Goal: Obtain resource: Obtain resource

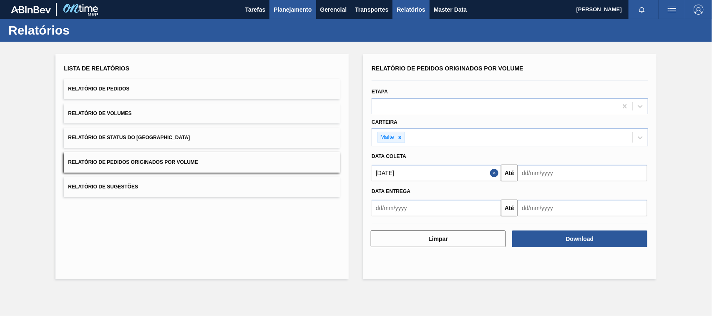
click at [290, 13] on span "Planejamento" at bounding box center [293, 10] width 38 height 10
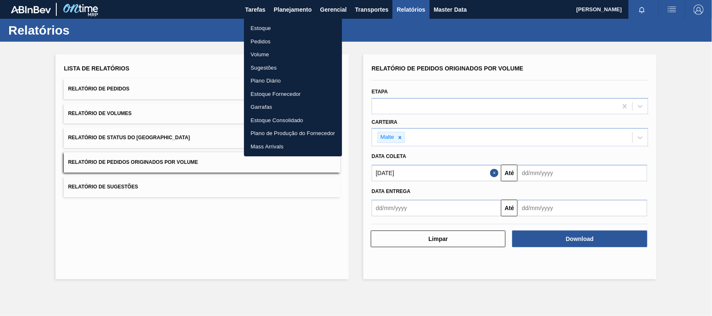
click at [263, 30] on li "Estoque" at bounding box center [293, 28] width 98 height 13
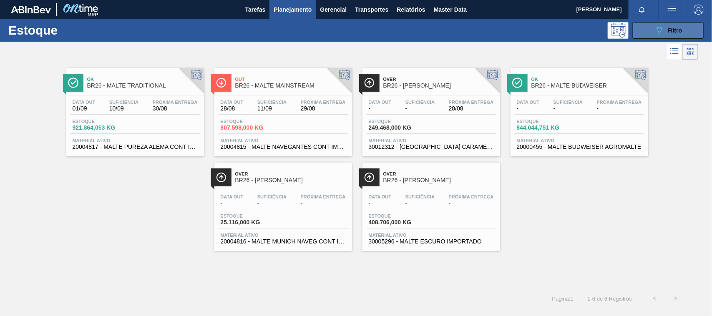
click at [672, 28] on span "Filtro" at bounding box center [675, 30] width 15 height 7
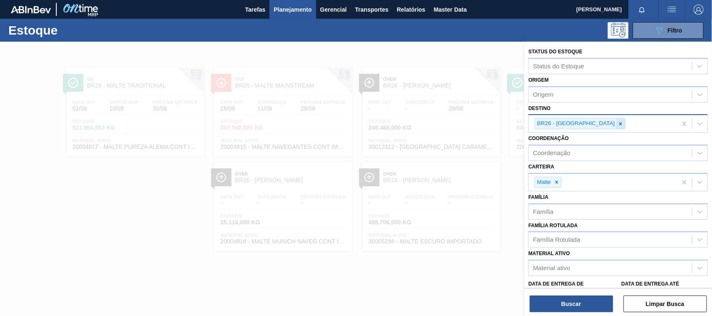
click at [620, 124] on icon at bounding box center [621, 123] width 3 height 3
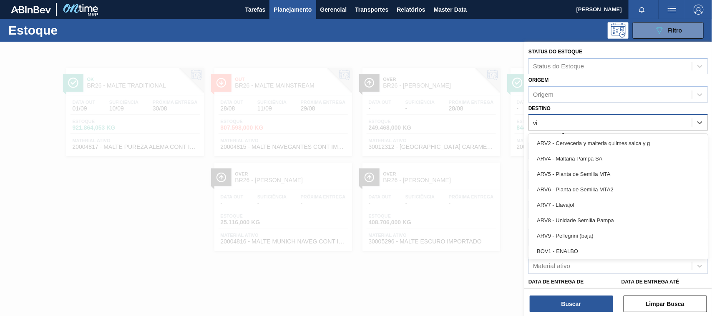
type input "via"
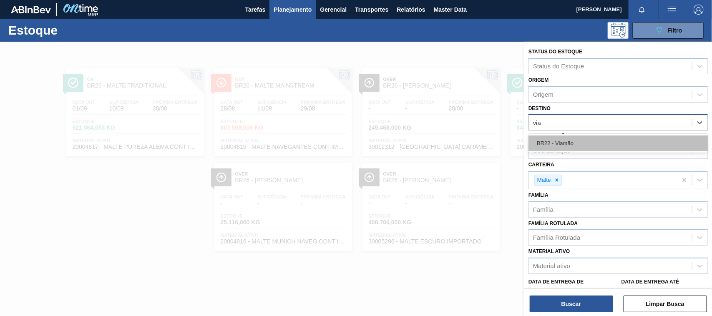
click at [554, 144] on div "BR22 - Viamão" at bounding box center [618, 143] width 179 height 15
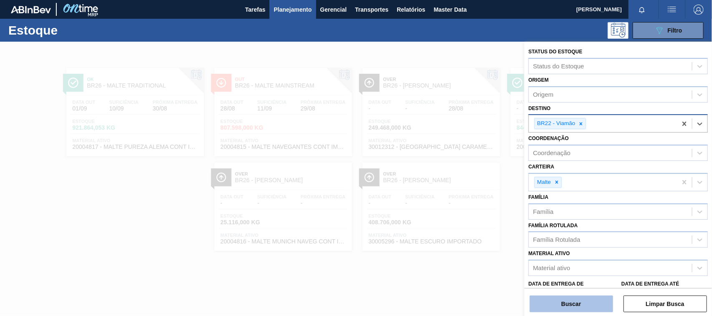
click at [562, 298] on button "Buscar" at bounding box center [571, 304] width 83 height 17
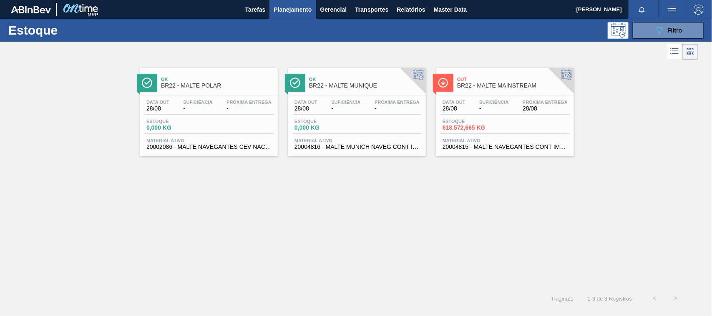
click at [476, 81] on span "Out" at bounding box center [513, 79] width 113 height 5
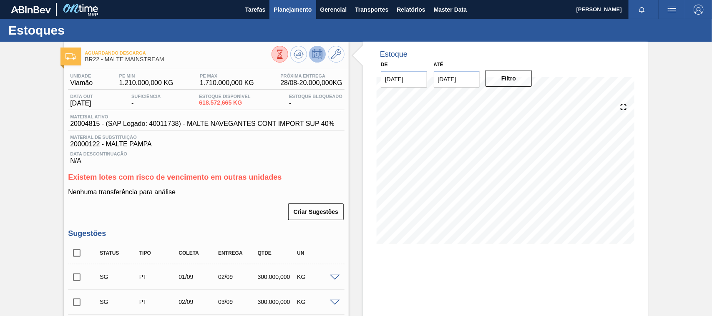
click at [297, 10] on span "Planejamento" at bounding box center [293, 10] width 38 height 10
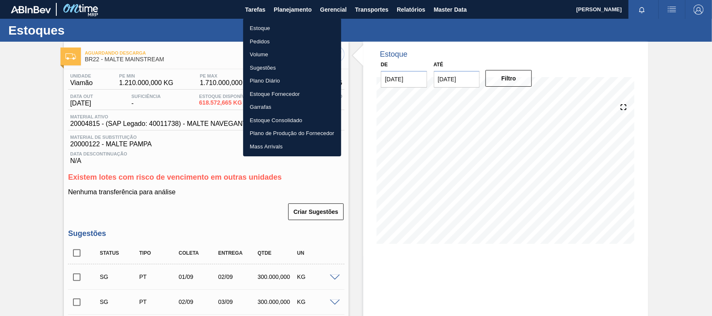
click at [261, 28] on li "Estoque" at bounding box center [292, 28] width 98 height 13
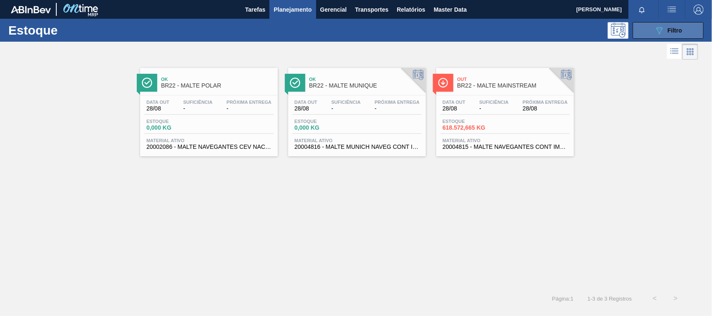
click at [670, 26] on div "089F7B8B-B2A5-4AFE-B5C0-19BA573D28AC Filtro" at bounding box center [669, 30] width 28 height 10
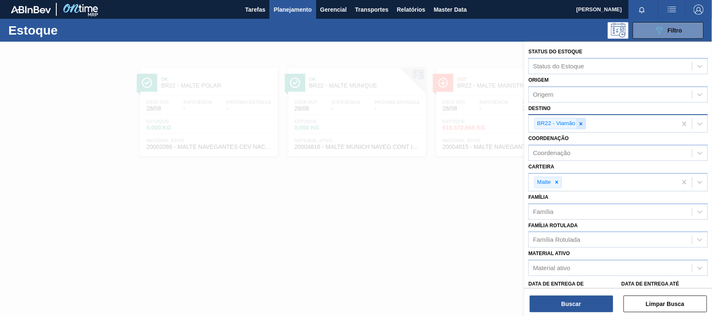
click at [582, 125] on icon at bounding box center [581, 124] width 6 height 6
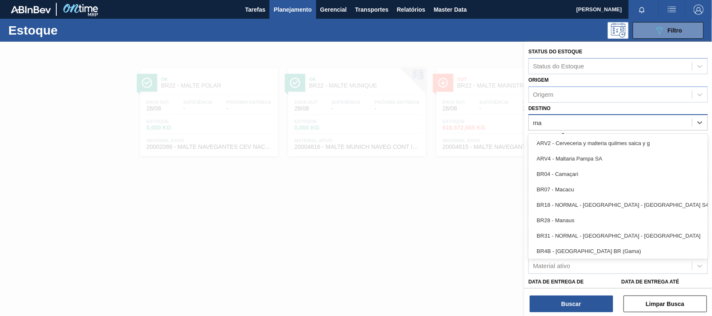
type input "man"
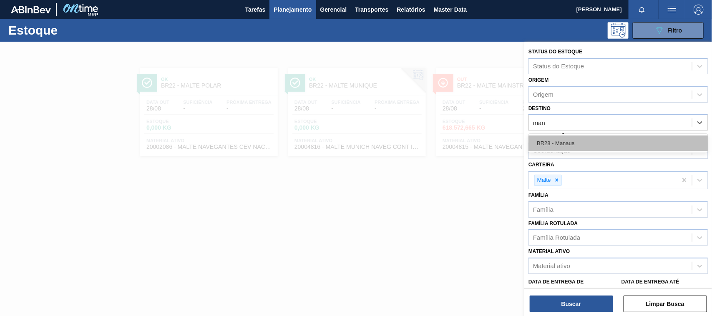
click at [562, 142] on div "BR28 - Manaus" at bounding box center [618, 143] width 179 height 15
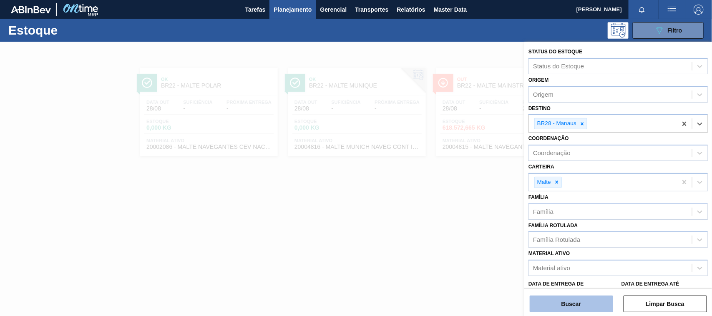
click at [565, 302] on button "Buscar" at bounding box center [571, 304] width 83 height 17
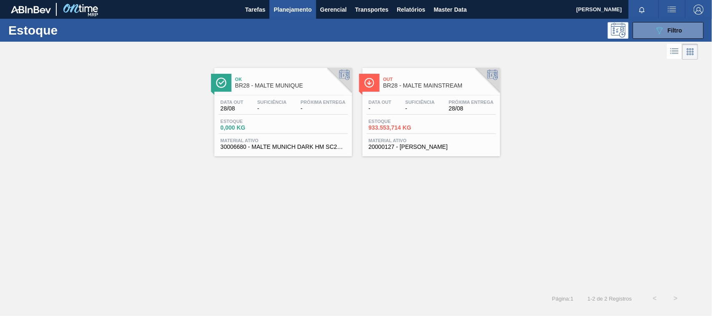
click at [386, 90] on div "Out BR28 - MALTE MAINSTREAM" at bounding box center [439, 82] width 113 height 19
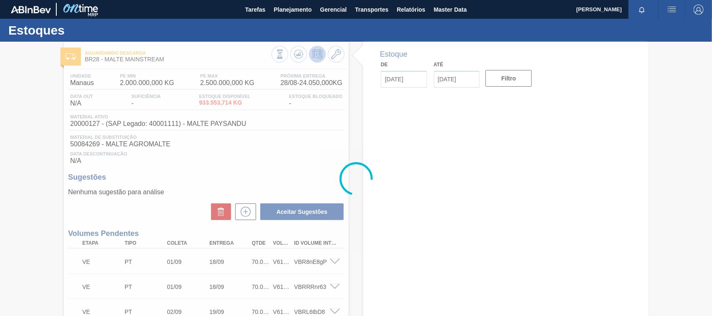
type input "[DATE]"
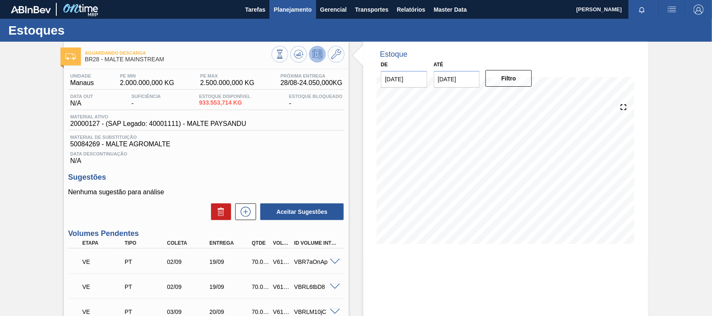
click at [295, 11] on span "Planejamento" at bounding box center [293, 10] width 38 height 10
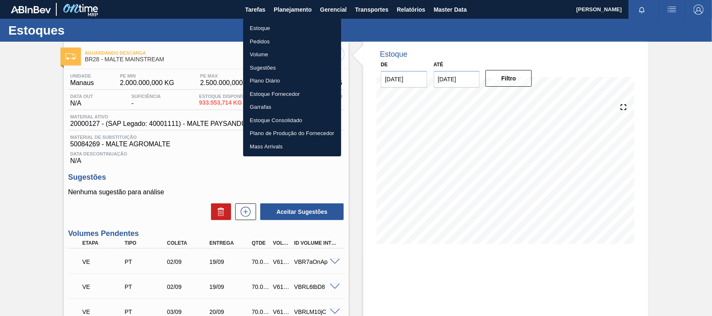
click at [264, 30] on li "Estoque" at bounding box center [292, 28] width 98 height 13
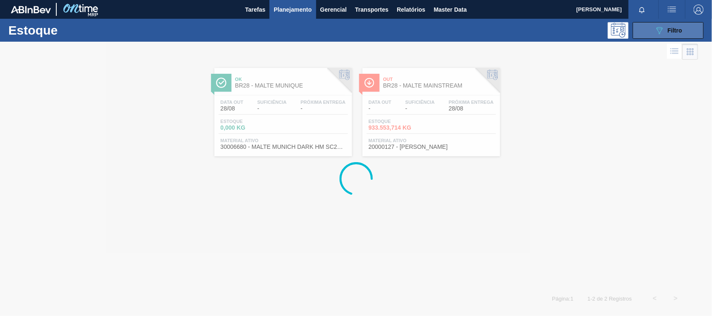
click at [649, 33] on button "089F7B8B-B2A5-4AFE-B5C0-19BA573D28AC Filtro" at bounding box center [668, 30] width 71 height 17
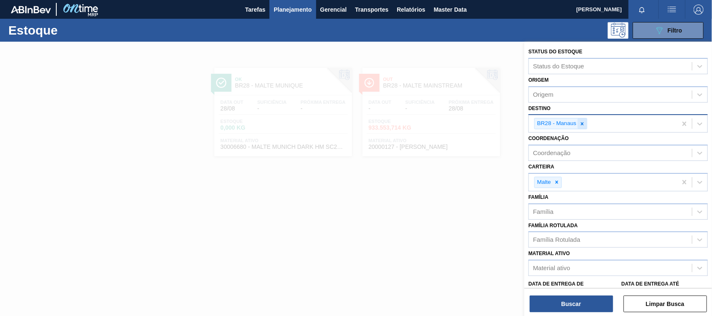
click at [583, 125] on icon at bounding box center [583, 124] width 6 height 6
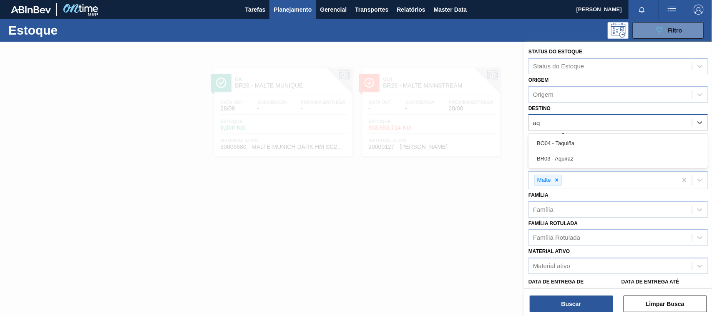
type input "aqu"
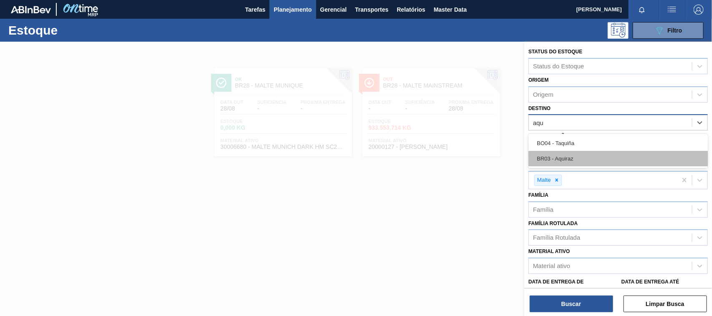
click at [564, 156] on div "BR03 - Aquiraz" at bounding box center [618, 158] width 179 height 15
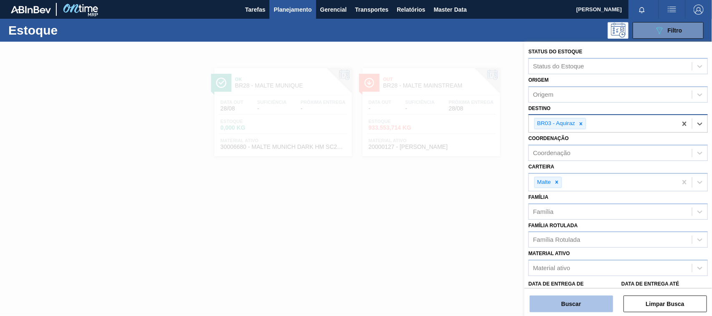
click at [574, 309] on button "Buscar" at bounding box center [571, 304] width 83 height 17
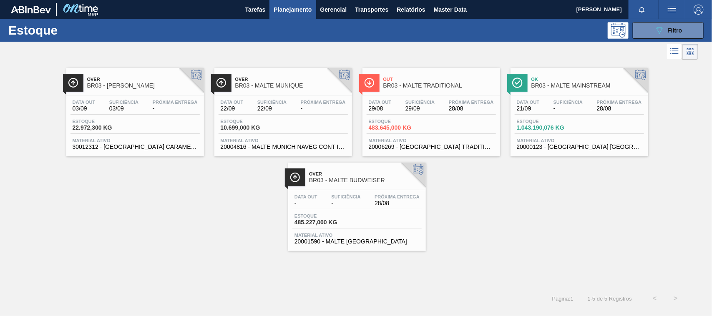
click at [393, 93] on div "Out BR03 - MALTE TRADITIONAL Data out 29/08 Suficiência 29/09 Próxima Entrega 2…" at bounding box center [432, 112] width 138 height 88
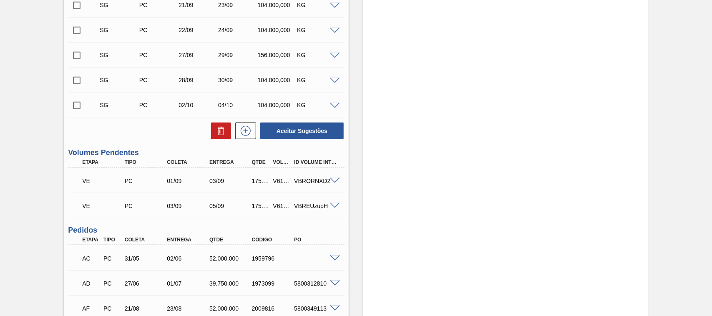
scroll to position [348, 0]
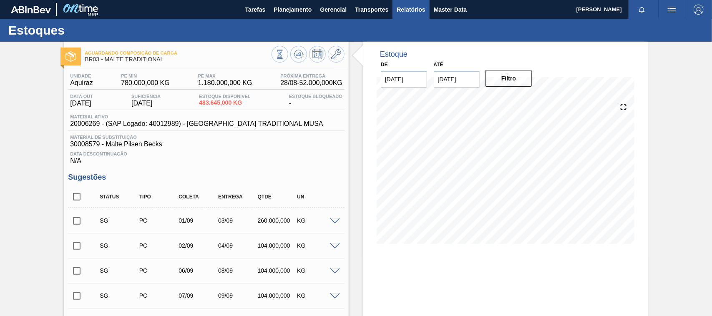
click at [421, 10] on span "Relatórios" at bounding box center [411, 10] width 28 height 10
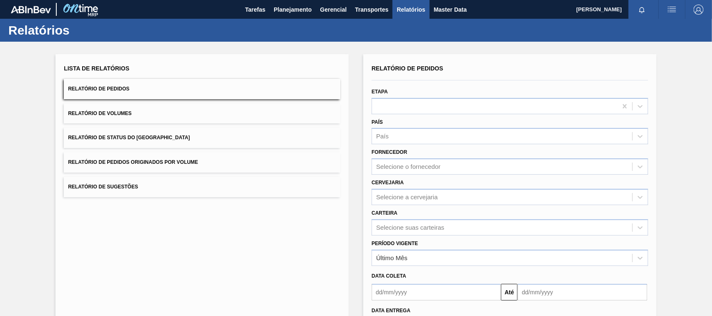
click at [155, 159] on button "Relatório de Pedidos Originados por Volume" at bounding box center [202, 162] width 277 height 20
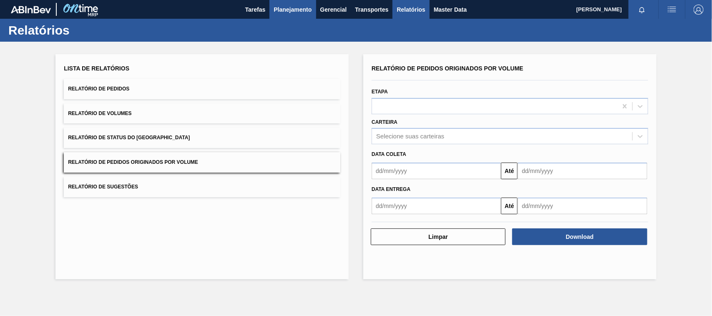
click at [299, 15] on button "Planejamento" at bounding box center [293, 9] width 46 height 19
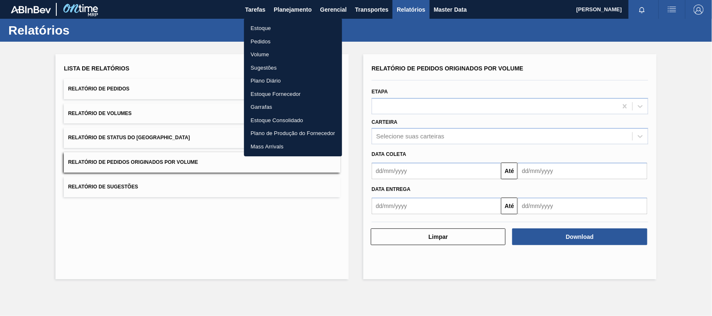
click at [262, 28] on li "Estoque" at bounding box center [293, 28] width 98 height 13
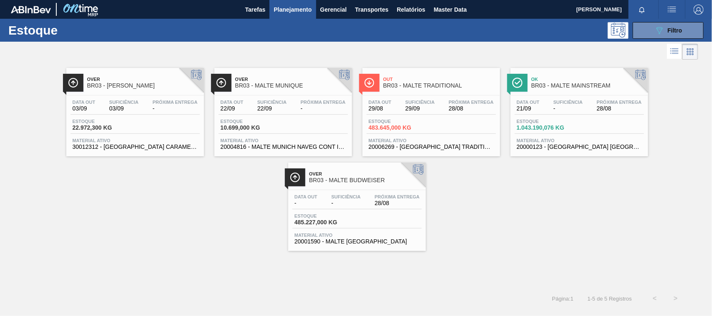
click at [401, 84] on span "BR03 - MALTE TRADITIONAL" at bounding box center [439, 86] width 113 height 6
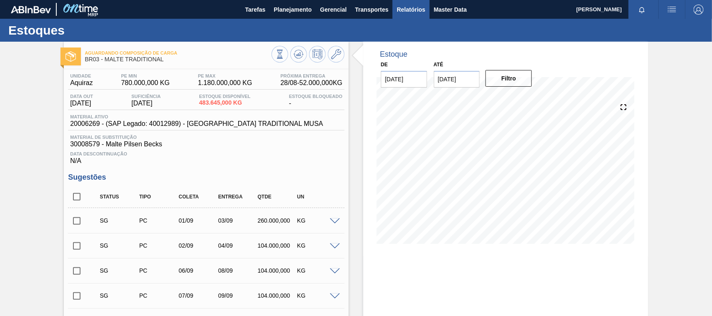
click at [407, 9] on span "Relatórios" at bounding box center [411, 10] width 28 height 10
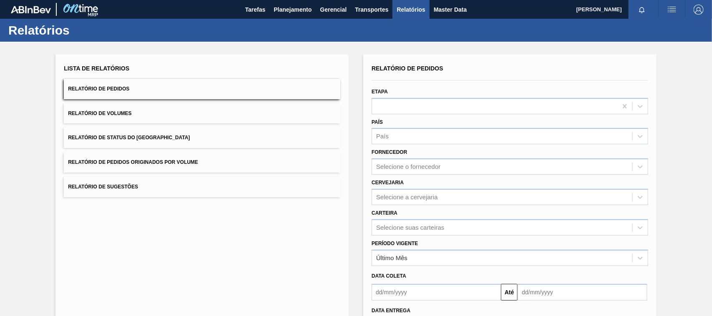
click at [170, 163] on span "Relatório de Pedidos Originados por Volume" at bounding box center [133, 162] width 130 height 6
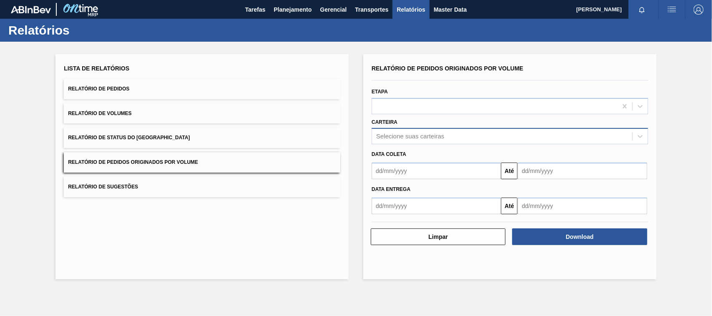
click at [389, 133] on div "Selecione suas carteiras" at bounding box center [410, 136] width 68 height 7
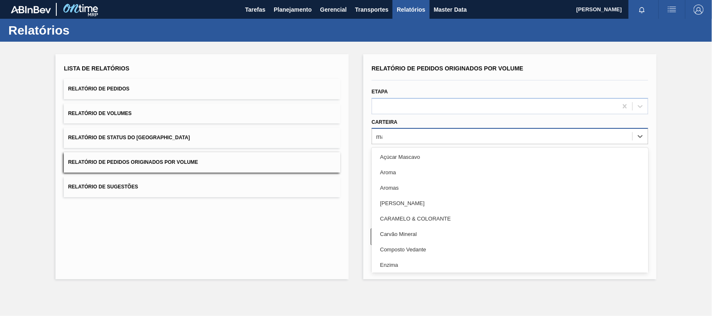
type input "mal"
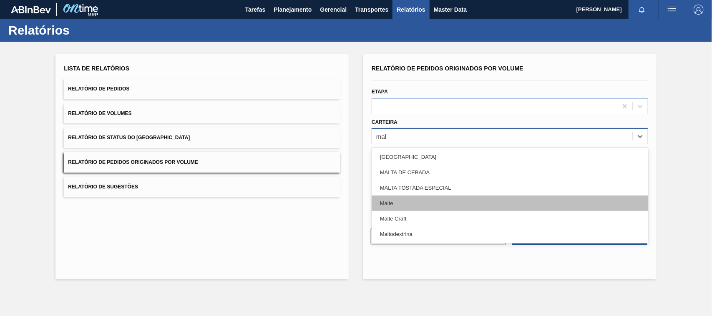
click at [391, 199] on div "Malte" at bounding box center [510, 203] width 277 height 15
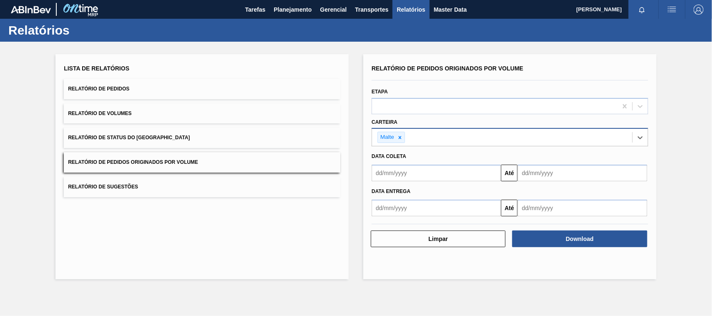
click at [405, 174] on input "text" at bounding box center [436, 173] width 129 height 17
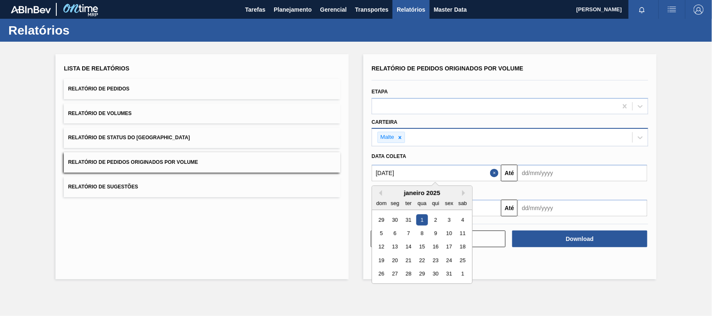
type input "[DATE]"
click at [422, 220] on div "1" at bounding box center [421, 219] width 11 height 11
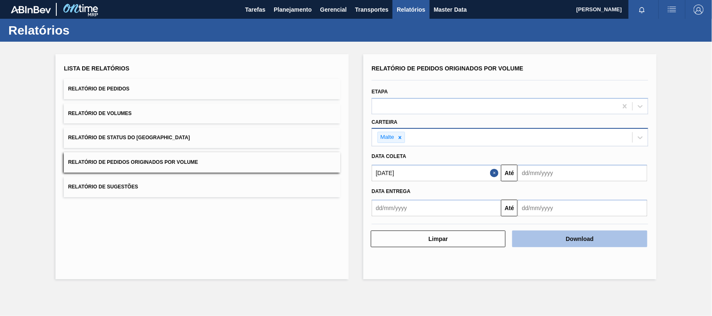
click at [534, 235] on button "Download" at bounding box center [579, 239] width 135 height 17
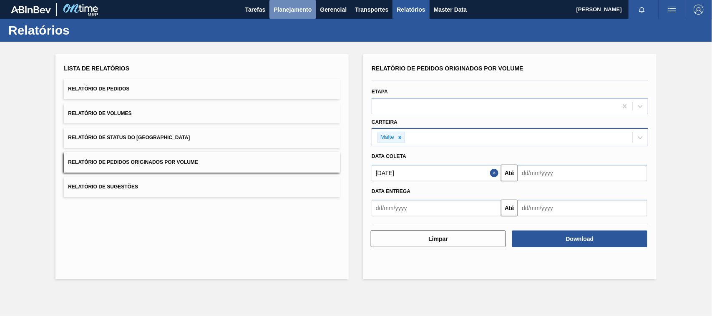
click at [290, 3] on button "Planejamento" at bounding box center [293, 9] width 46 height 19
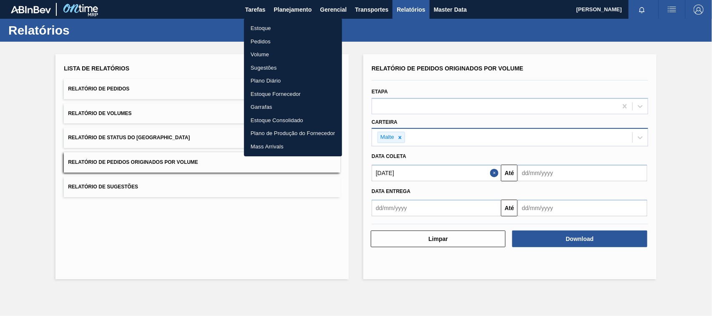
click at [263, 28] on li "Estoque" at bounding box center [293, 28] width 98 height 13
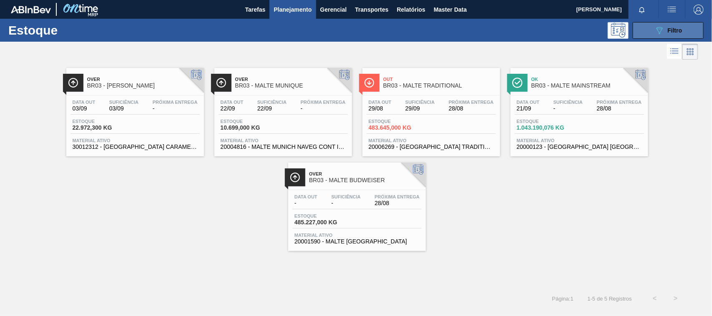
click at [681, 29] on span "Filtro" at bounding box center [675, 30] width 15 height 7
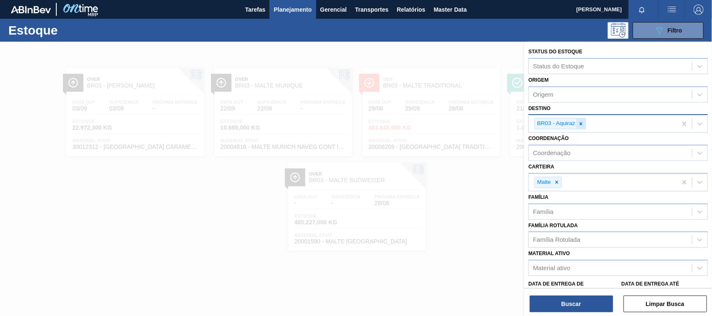
click at [584, 125] on icon at bounding box center [581, 124] width 6 height 6
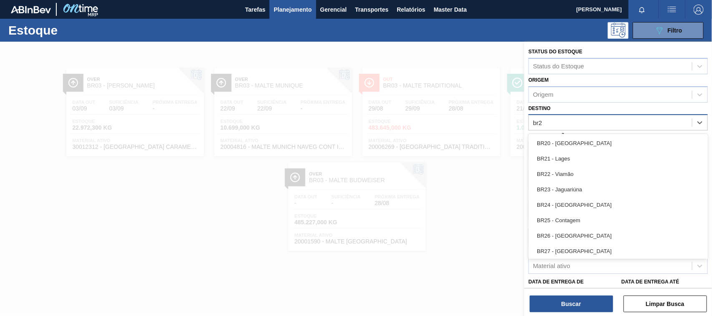
type input "br26"
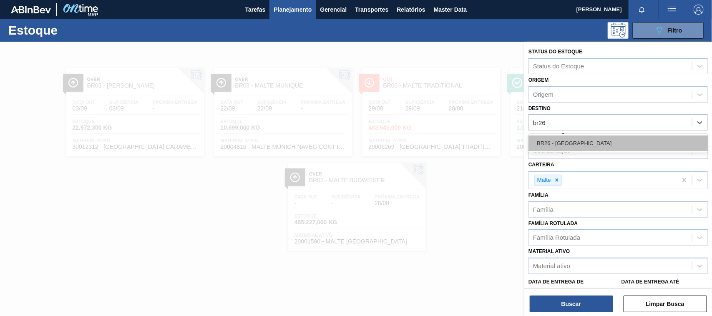
click at [562, 145] on div "BR26 - Uberlândia" at bounding box center [618, 143] width 179 height 15
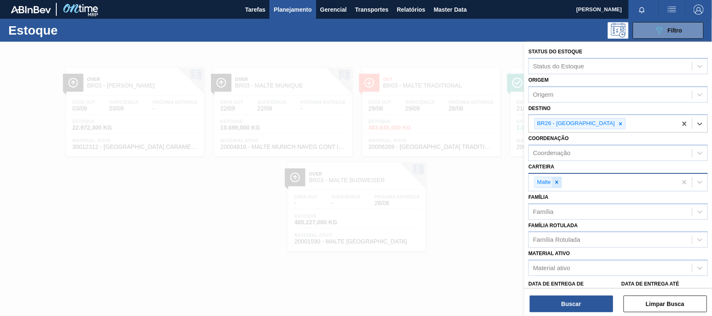
click at [560, 184] on icon at bounding box center [557, 182] width 6 height 6
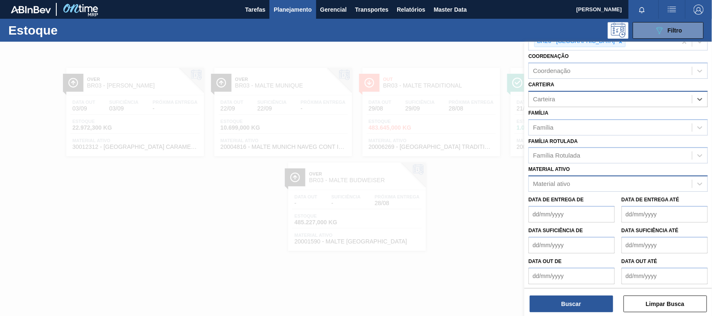
click at [555, 186] on div "Material ativo" at bounding box center [551, 184] width 37 height 7
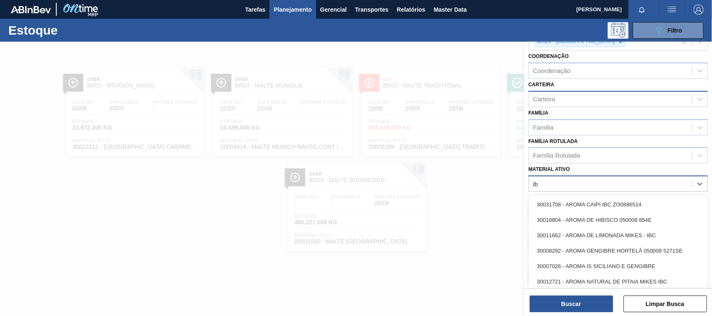
type ativo "ibc"
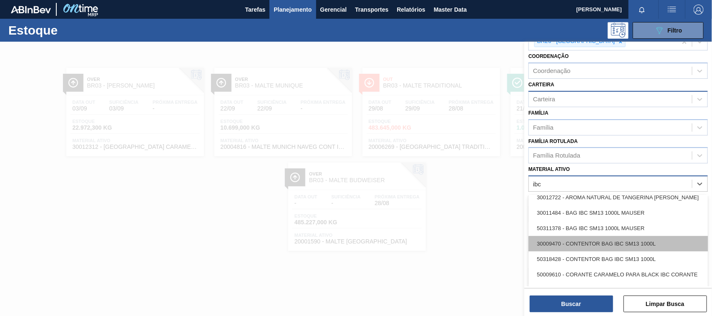
click at [566, 236] on div "30009470 - CONTENTOR BAG IBC SM13 1000L" at bounding box center [618, 243] width 179 height 15
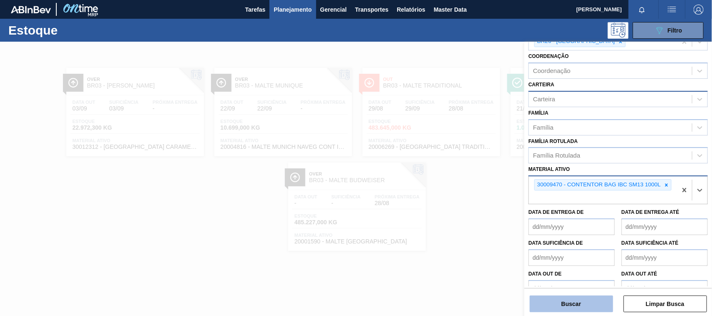
click at [578, 310] on button "Buscar" at bounding box center [571, 304] width 83 height 17
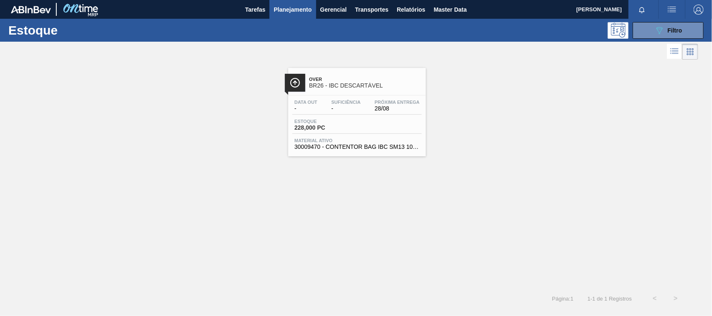
click at [334, 83] on span "BR26 - IBC DESCARTÁVEL" at bounding box center [365, 86] width 113 height 6
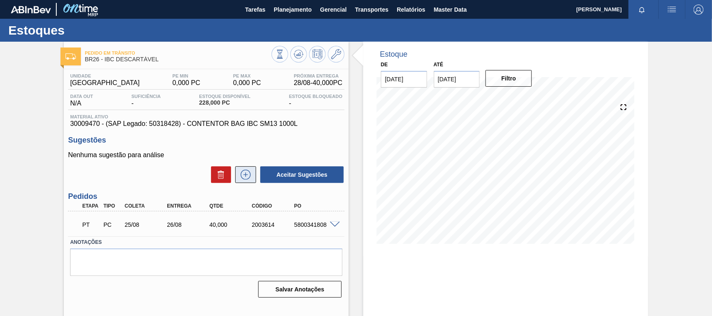
click at [247, 176] on icon at bounding box center [245, 175] width 13 height 10
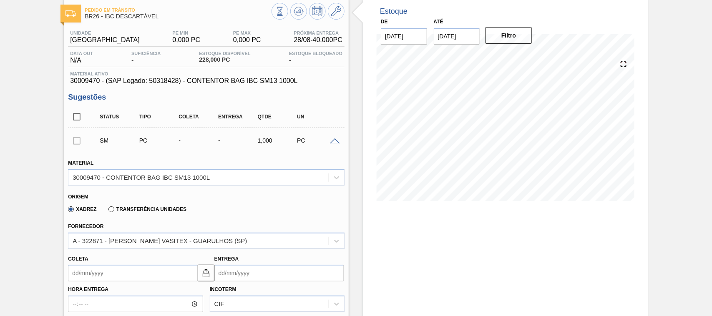
scroll to position [87, 0]
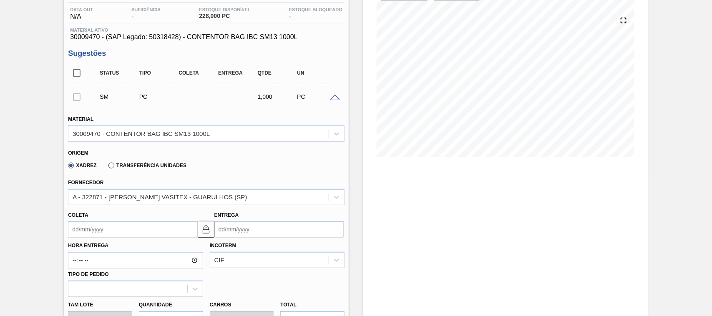
click at [249, 229] on input "Entrega" at bounding box center [278, 229] width 129 height 17
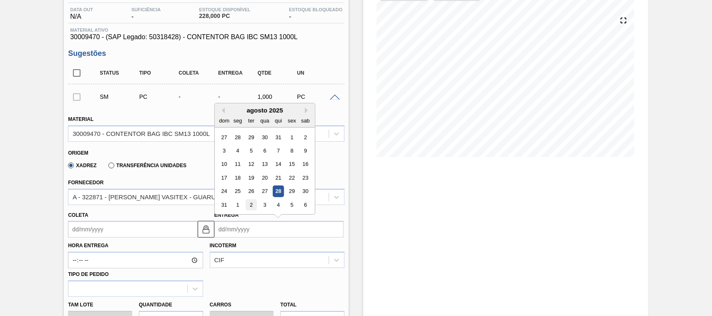
click at [250, 205] on div "2" at bounding box center [251, 204] width 11 height 11
type input "[DATE]"
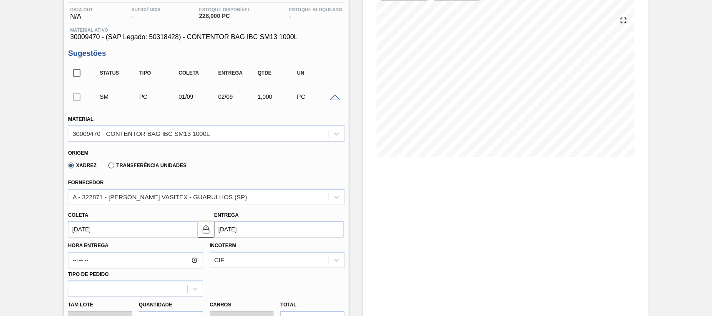
scroll to position [174, 0]
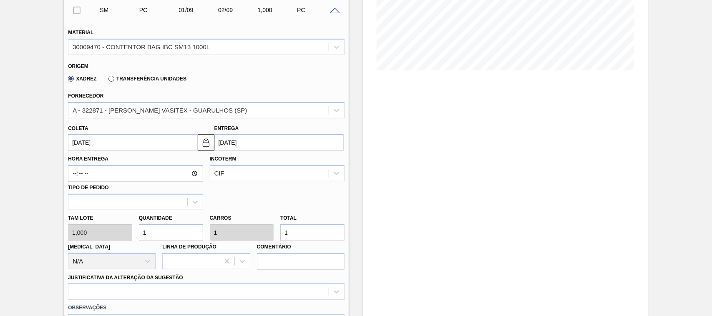
drag, startPoint x: 149, startPoint y: 233, endPoint x: 138, endPoint y: 233, distance: 10.8
click at [138, 233] on div "Quantidade 1" at bounding box center [171, 226] width 71 height 29
type input "4"
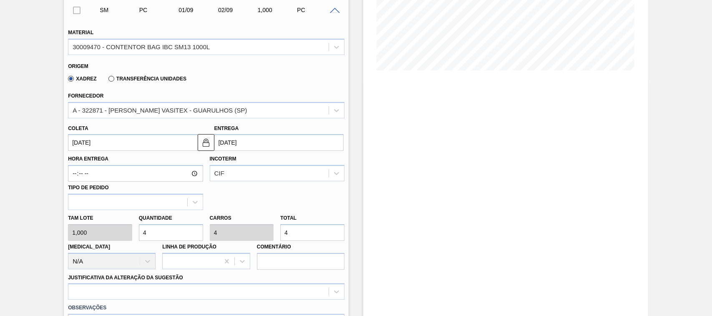
type input "40"
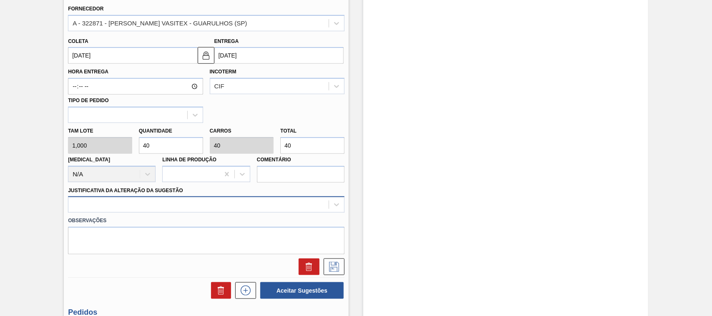
type input "40"
click at [137, 209] on div at bounding box center [206, 205] width 277 height 16
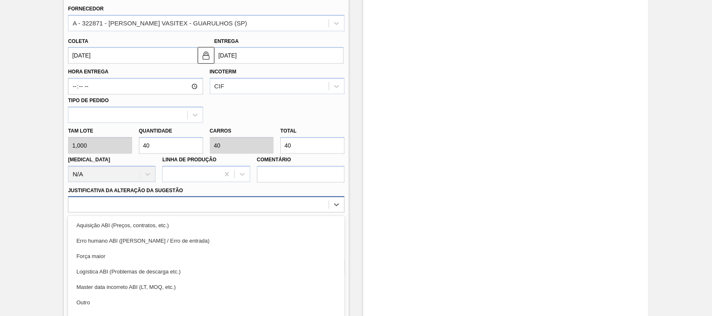
scroll to position [290, 0]
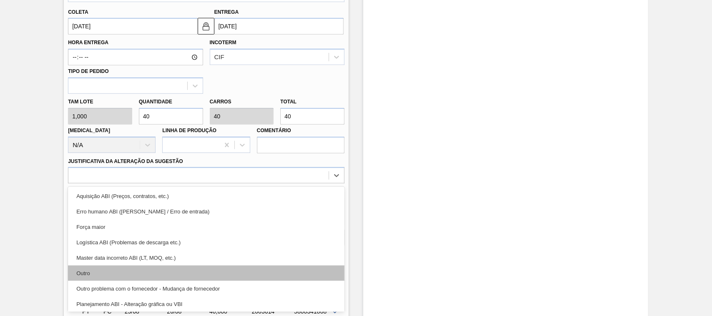
click at [92, 275] on div "Outro" at bounding box center [206, 273] width 277 height 15
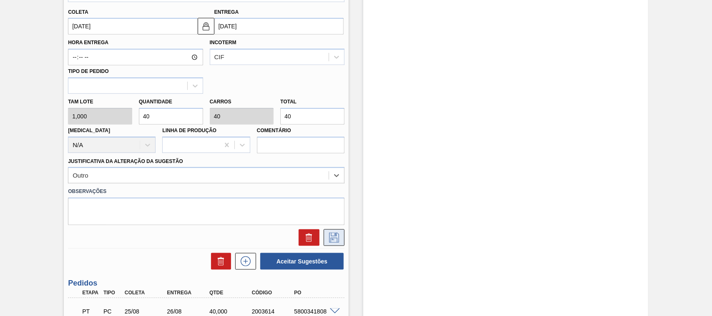
click at [336, 243] on icon at bounding box center [334, 238] width 13 height 10
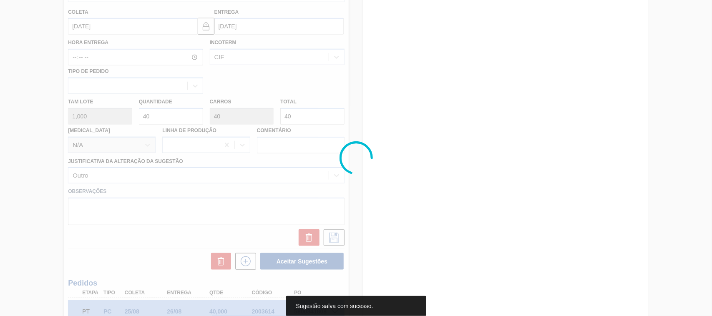
scroll to position [42, 0]
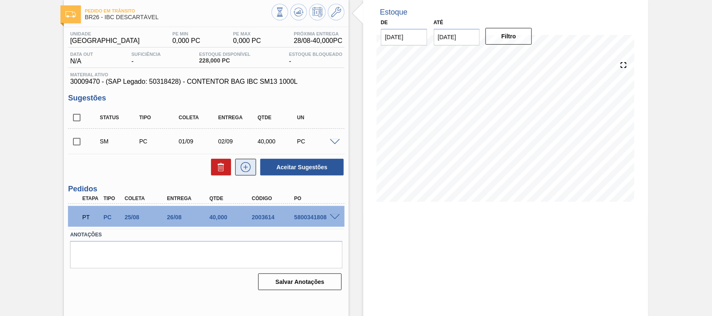
click at [243, 168] on icon at bounding box center [245, 167] width 13 height 10
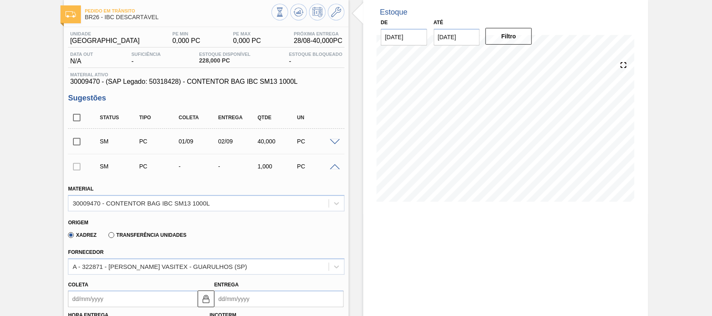
scroll to position [172, 0]
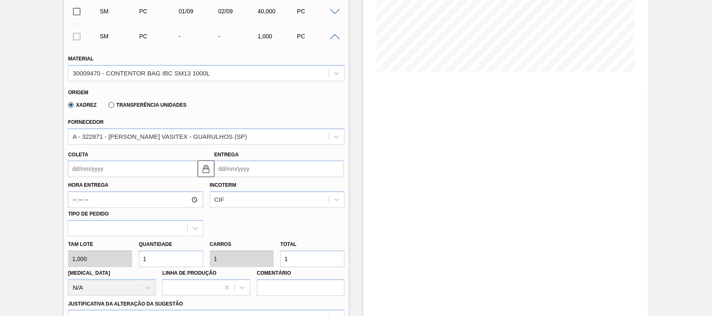
click at [237, 173] on input "Entrega" at bounding box center [278, 169] width 129 height 17
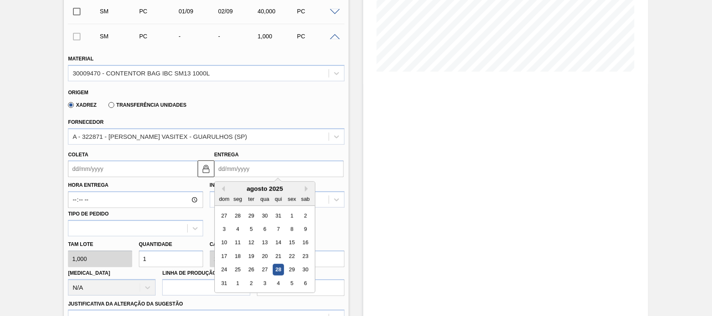
type input "0"
type input "31/12/1999"
type input "05"
type input "[DATE]"
click at [248, 232] on div "5" at bounding box center [251, 229] width 11 height 11
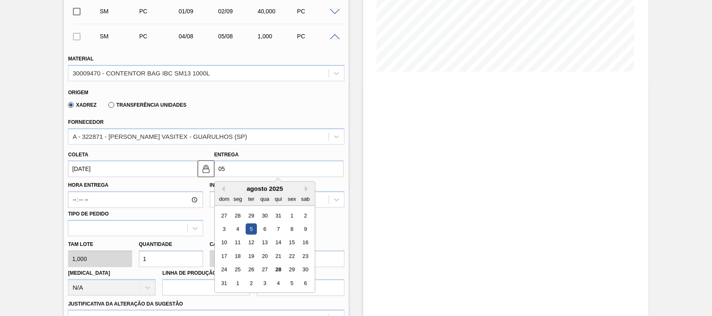
type input "[DATE]"
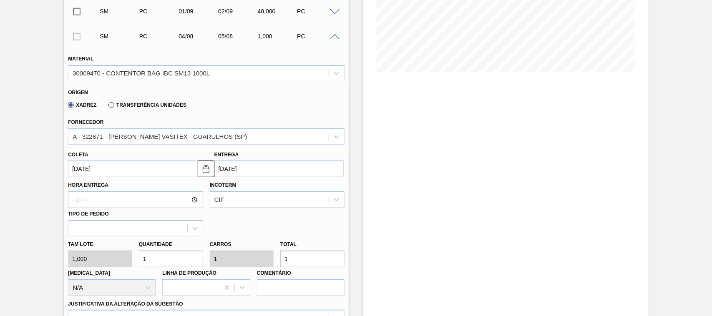
click at [242, 172] on input "[DATE]" at bounding box center [278, 169] width 129 height 17
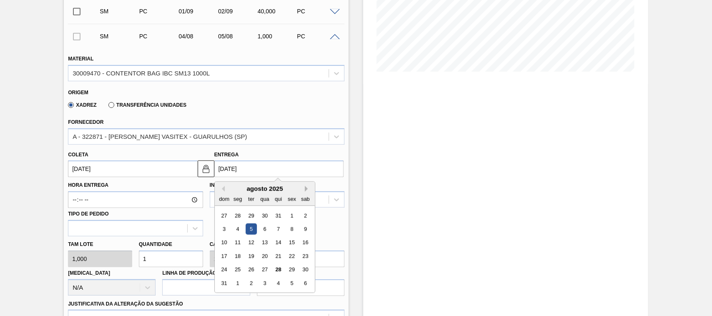
click at [305, 189] on button "Next Month" at bounding box center [308, 189] width 6 height 6
click at [291, 215] on div "5" at bounding box center [291, 215] width 11 height 11
type input "[DATE]"
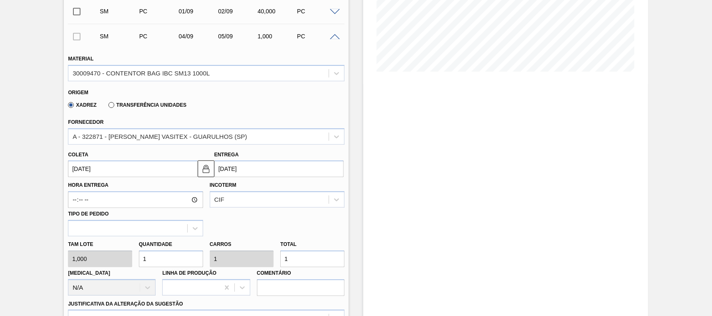
click at [122, 257] on div "Tam lote 1,000 Quantidade 1 Carros 1 Total 1 Doca N/A Linha de Produção Comentá…" at bounding box center [206, 267] width 283 height 60
type input "4"
type input "40"
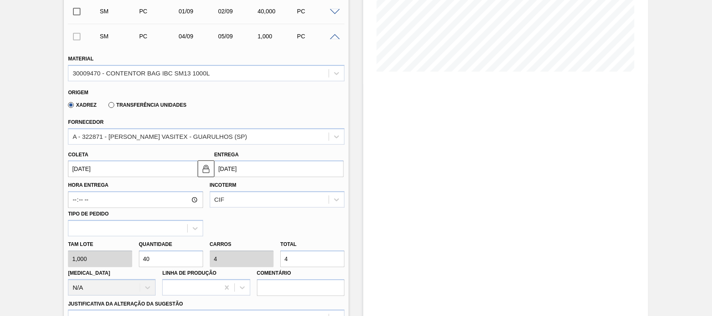
type input "40"
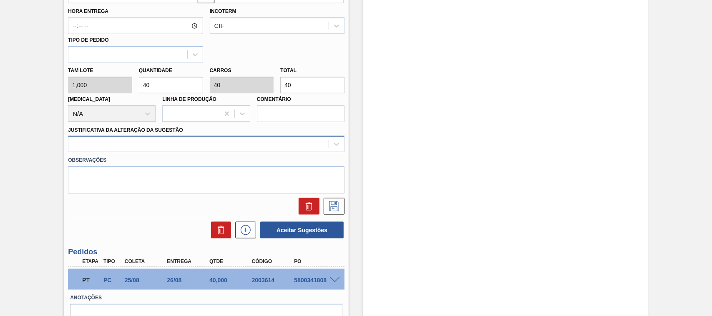
type input "40"
click at [154, 149] on div at bounding box center [198, 145] width 260 height 12
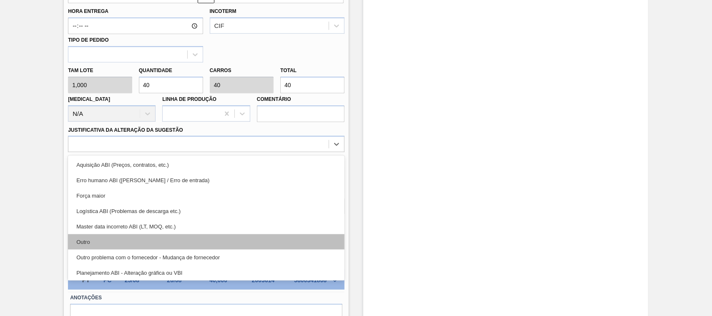
click at [83, 241] on div "Outro" at bounding box center [206, 241] width 277 height 15
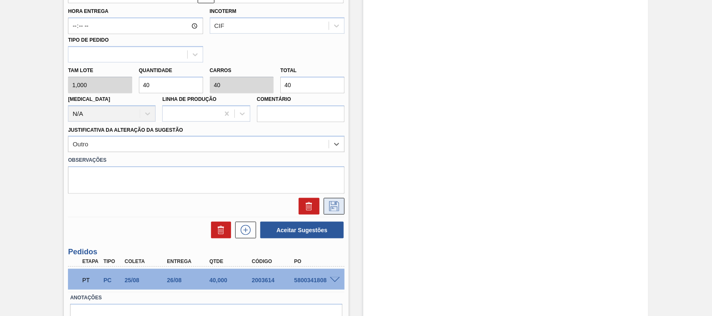
click at [328, 206] on icon at bounding box center [334, 207] width 13 height 10
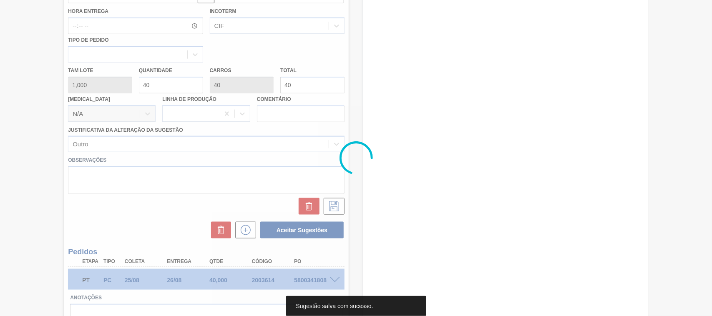
scroll to position [49, 0]
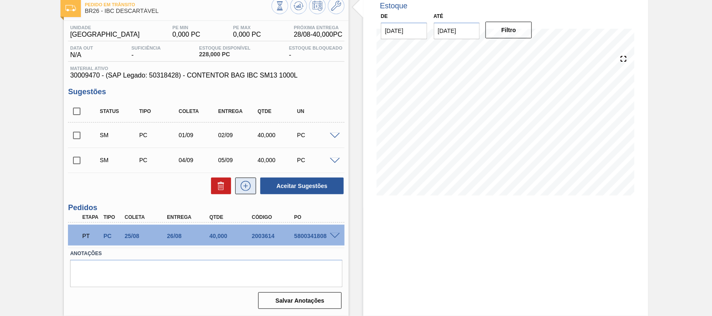
click at [242, 186] on icon at bounding box center [245, 186] width 13 height 10
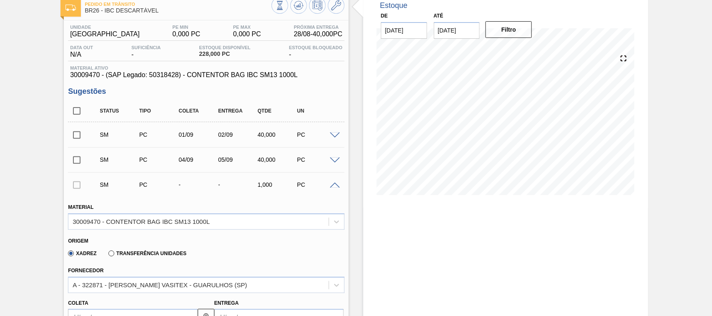
scroll to position [223, 0]
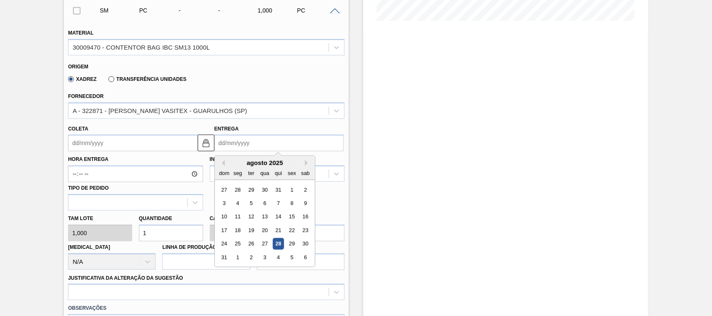
click at [248, 145] on input "Entrega" at bounding box center [278, 143] width 129 height 17
click at [303, 166] on div "agosto 2025" at bounding box center [265, 162] width 100 height 7
click at [305, 202] on div "9" at bounding box center [305, 203] width 11 height 11
type input "08/08/2025"
type input "09/08/2025"
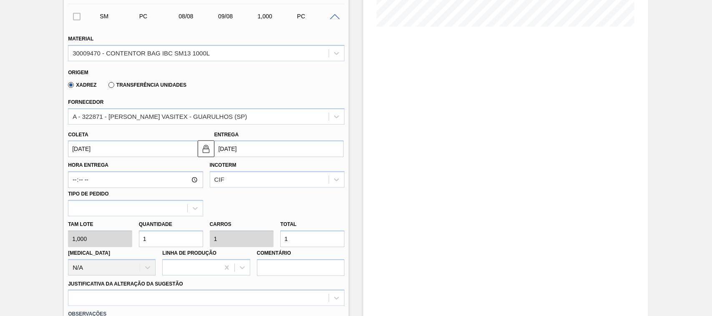
scroll to position [261, 0]
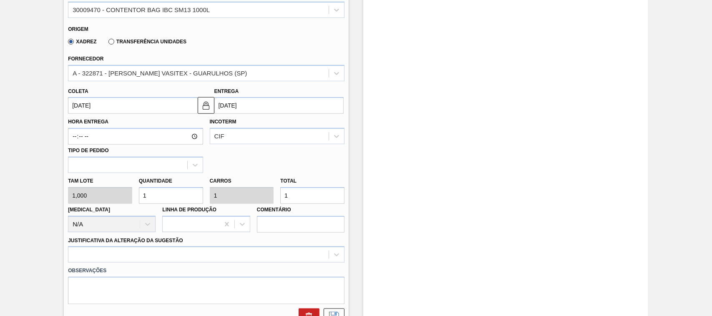
click at [276, 108] on input "09/08/2025" at bounding box center [278, 105] width 129 height 17
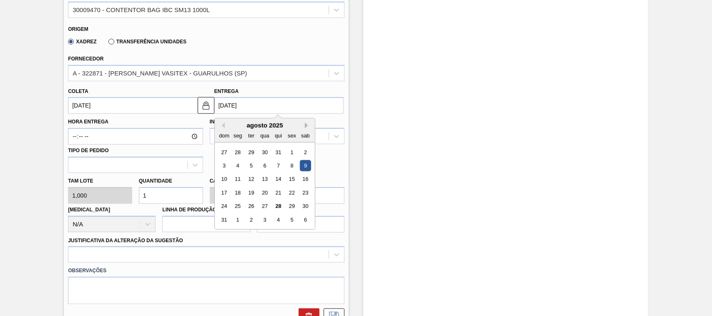
click at [306, 124] on button "Next Month" at bounding box center [308, 126] width 6 height 6
click at [251, 167] on div "9" at bounding box center [251, 165] width 11 height 11
type input "[DATE]"
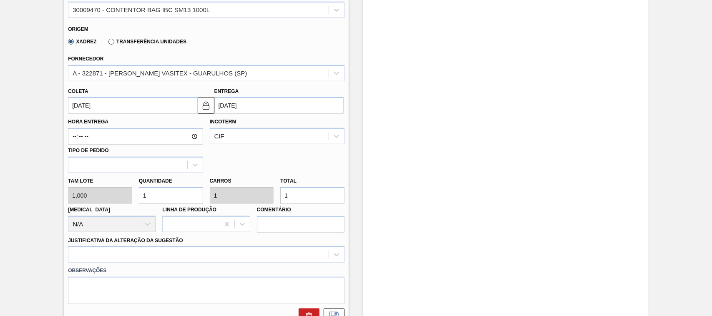
click at [124, 198] on div "Tam lote 1,000 Quantidade 1 Carros 1 Total 1 Doca N/A Linha de Produção Comentá…" at bounding box center [206, 203] width 283 height 60
type input "4"
type input "40"
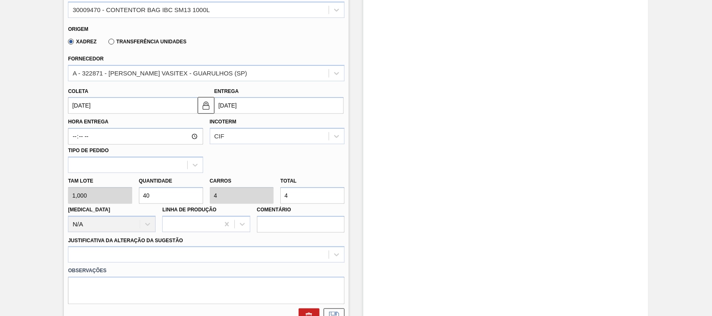
type input "40"
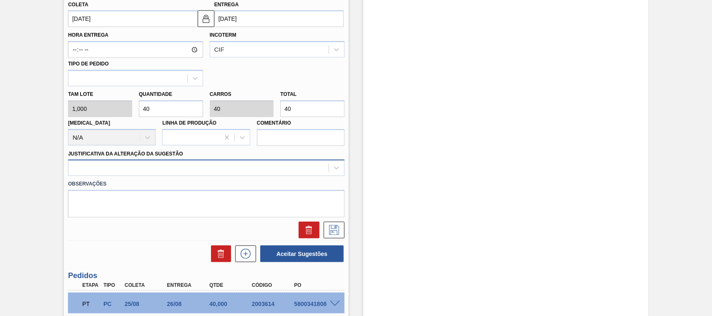
type input "40"
click at [159, 162] on div at bounding box center [198, 168] width 260 height 12
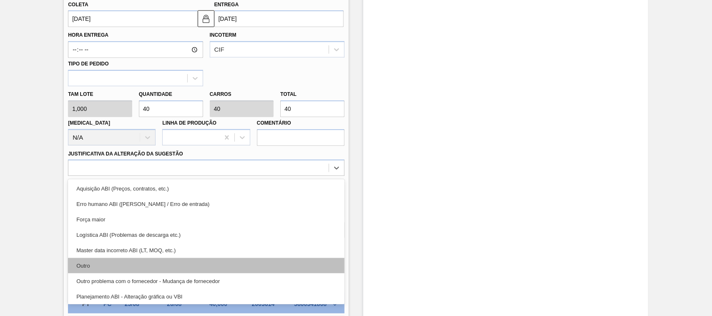
click at [84, 265] on div "Outro" at bounding box center [206, 265] width 277 height 15
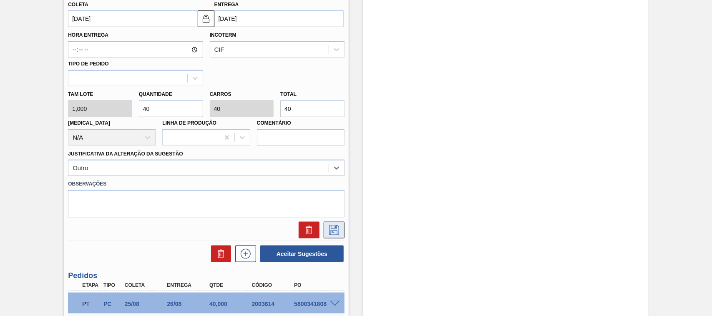
click at [330, 232] on icon at bounding box center [334, 230] width 10 height 10
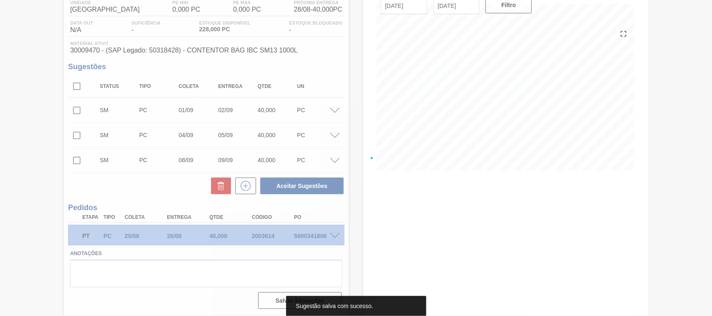
scroll to position [74, 0]
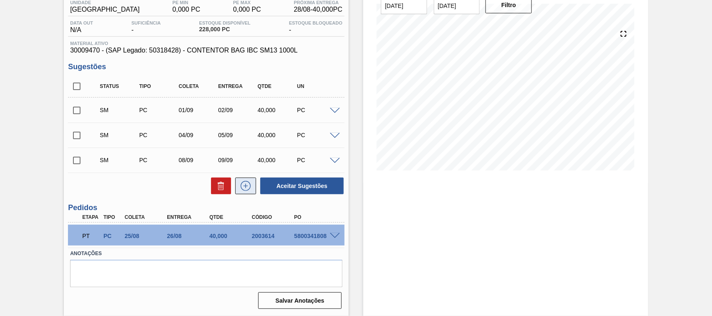
click at [248, 182] on icon at bounding box center [245, 186] width 13 height 10
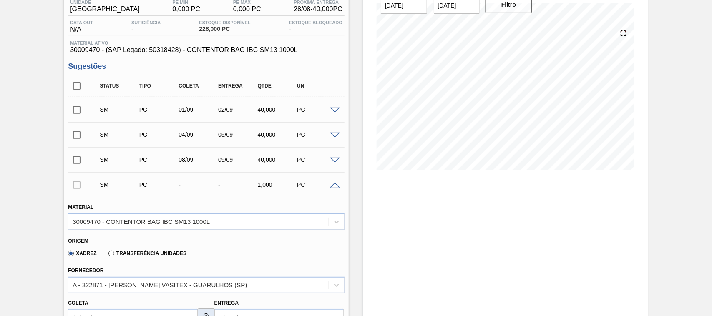
scroll to position [161, 0]
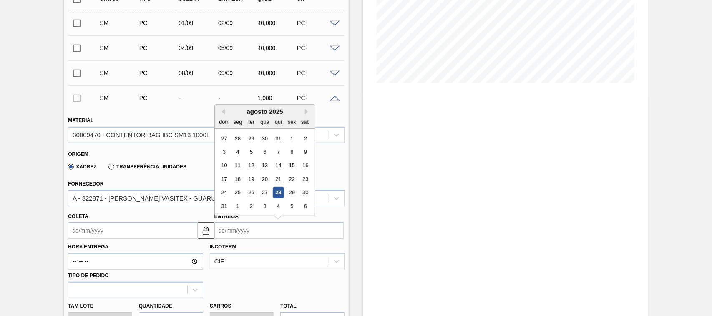
click at [245, 232] on input "Entrega" at bounding box center [278, 230] width 129 height 17
type input "1"
type input "[DATE]"
type input "11"
type input "10/08/2025"
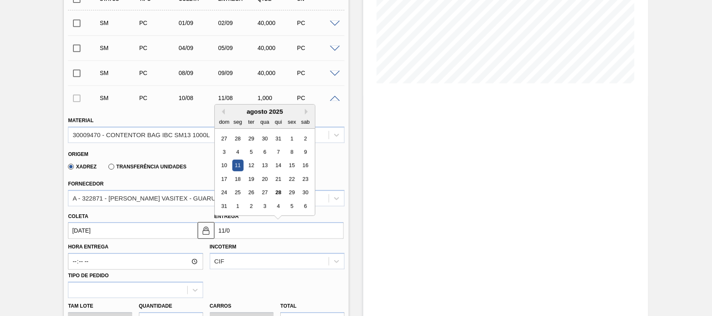
type input "11/09"
type input "10/09/2025"
click at [276, 152] on div "11" at bounding box center [278, 151] width 11 height 11
type input "[DATE]"
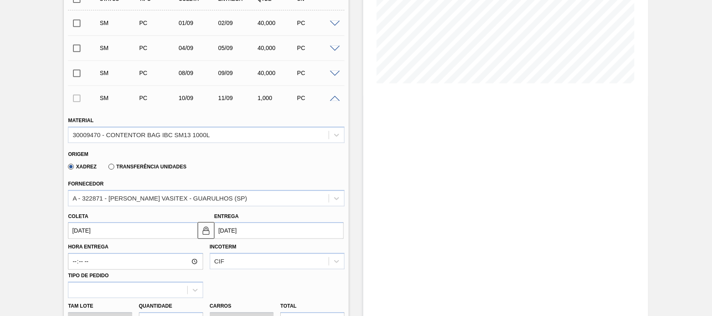
scroll to position [247, 0]
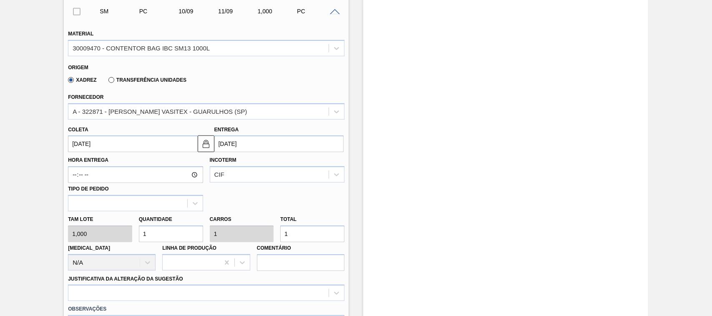
click at [115, 229] on div "Tam lote 1,000 Quantidade 1 Carros 1 Total 1 Doca N/A Linha de Produção Comentá…" at bounding box center [206, 242] width 283 height 60
type input "4"
type input "40"
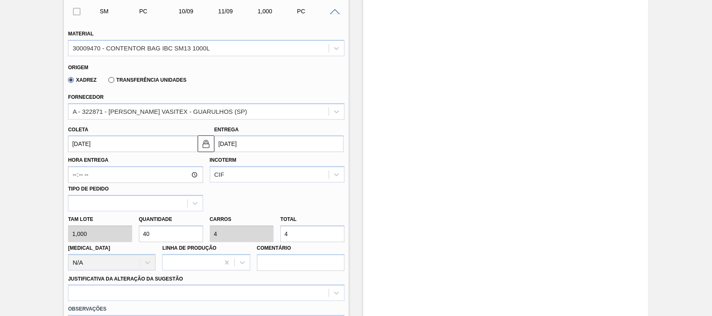
type input "40"
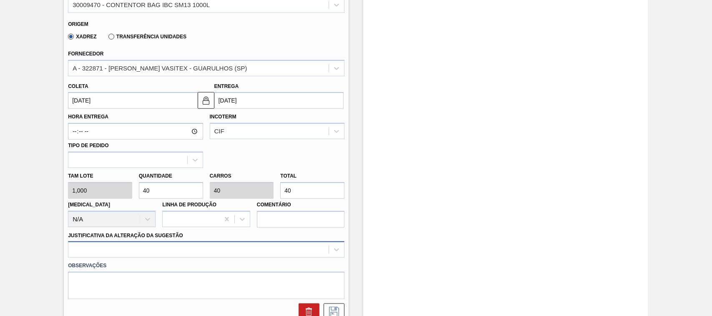
scroll to position [378, 0]
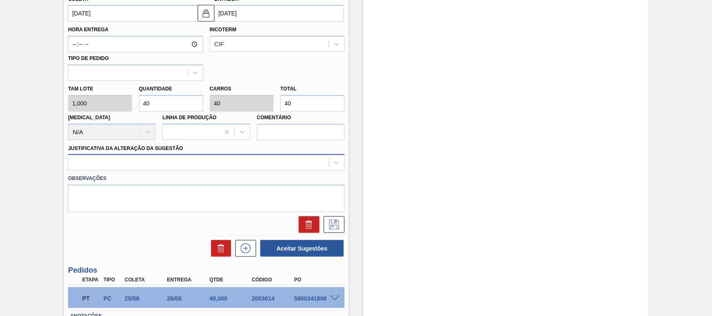
type input "40"
click at [169, 163] on div at bounding box center [198, 163] width 260 height 12
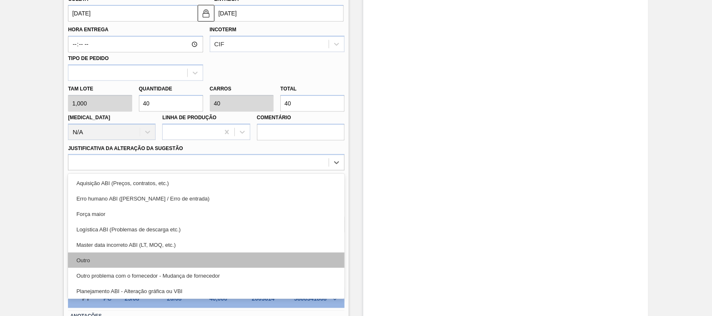
click at [85, 257] on div "Outro" at bounding box center [206, 260] width 277 height 15
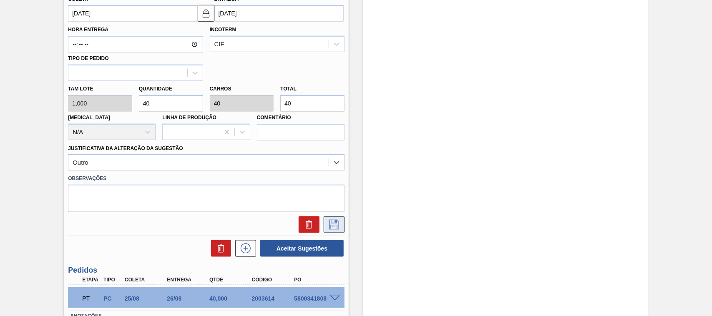
click at [334, 227] on icon at bounding box center [334, 225] width 13 height 10
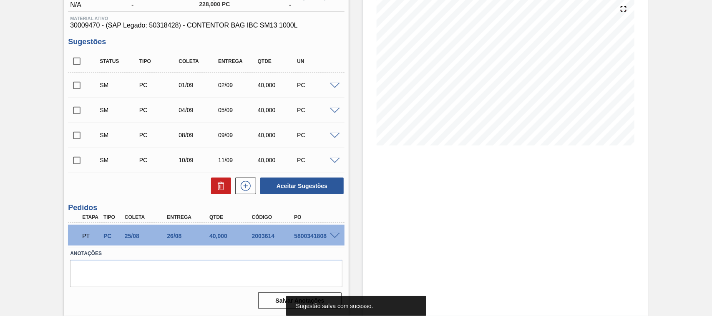
scroll to position [0, 0]
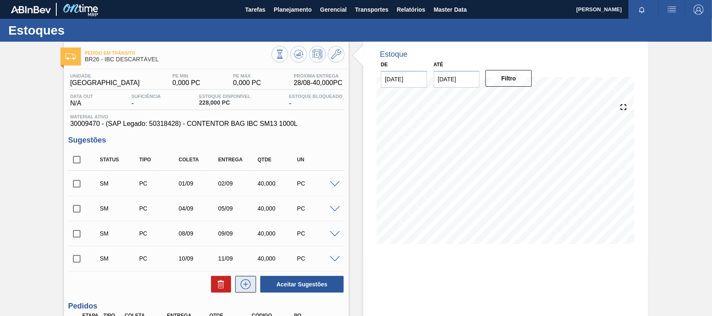
click at [242, 287] on icon at bounding box center [245, 285] width 13 height 10
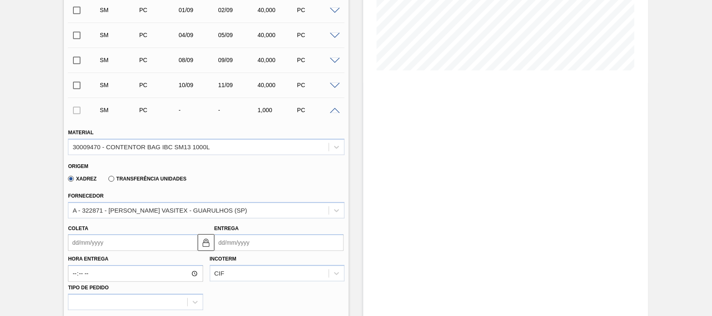
scroll to position [261, 0]
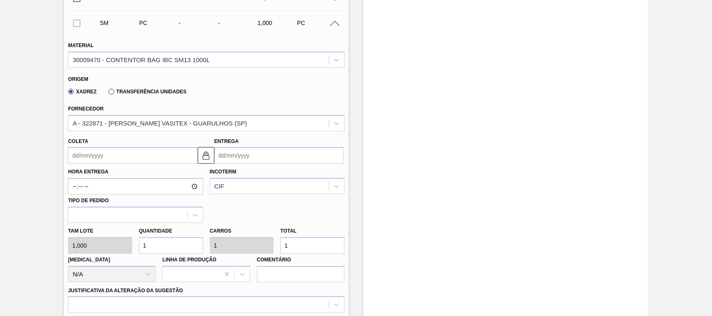
click at [231, 152] on input "Entrega" at bounding box center [278, 155] width 129 height 17
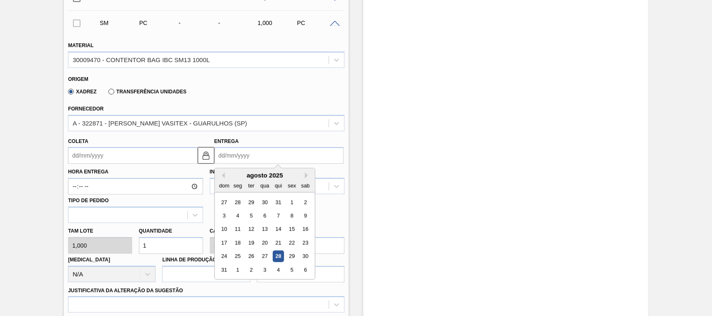
type input "1"
type input "[DATE]"
type input "16"
type input "[DATE]"
type input "16/09"
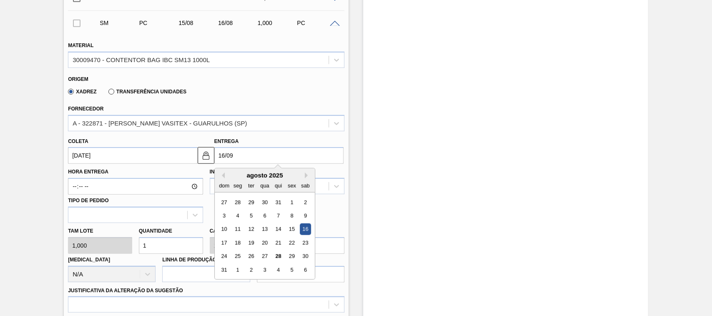
type input "[DATE]"
click at [249, 232] on div "16" at bounding box center [251, 229] width 11 height 11
type input "16/09/2025"
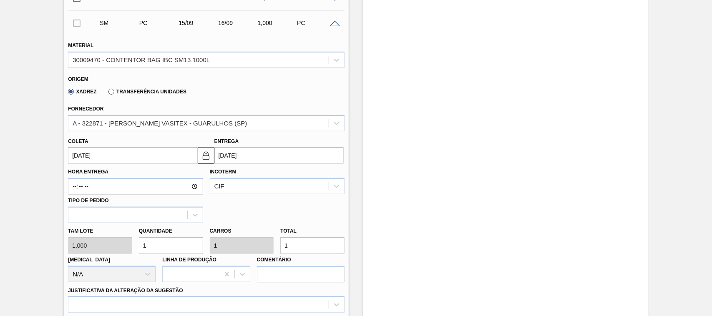
click at [122, 246] on div "Tam lote 1,000 Quantidade 1 Carros 1 Total 1 Doca N/A Linha de Produção Comentá…" at bounding box center [206, 253] width 283 height 60
type input "4"
type input "40"
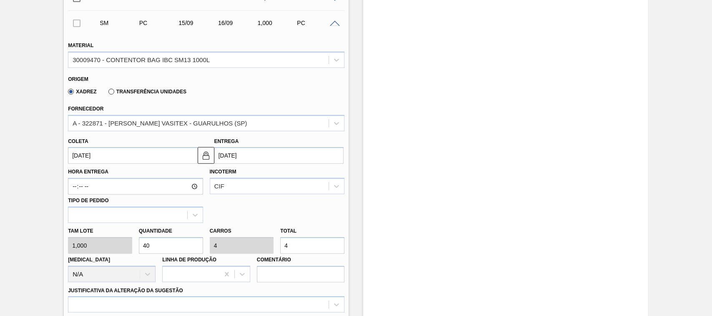
type input "40"
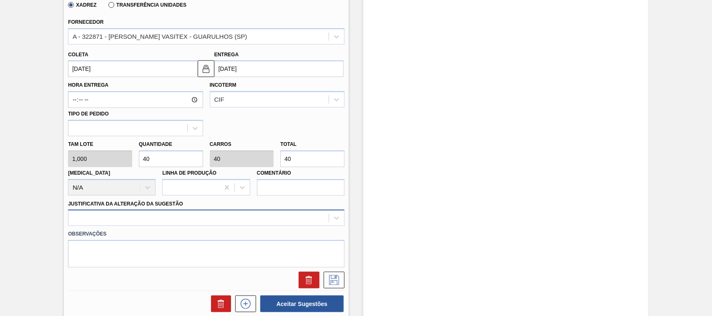
type input "40"
click at [184, 215] on div at bounding box center [206, 218] width 277 height 16
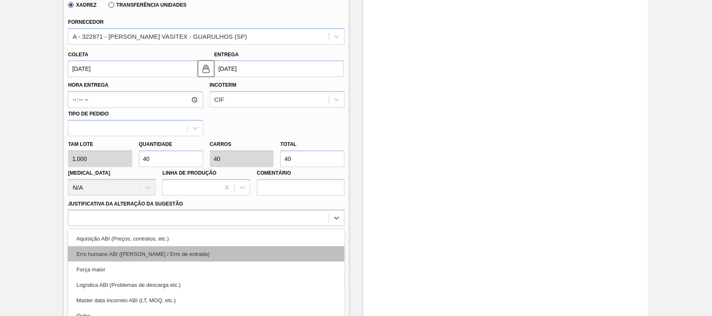
scroll to position [390, 0]
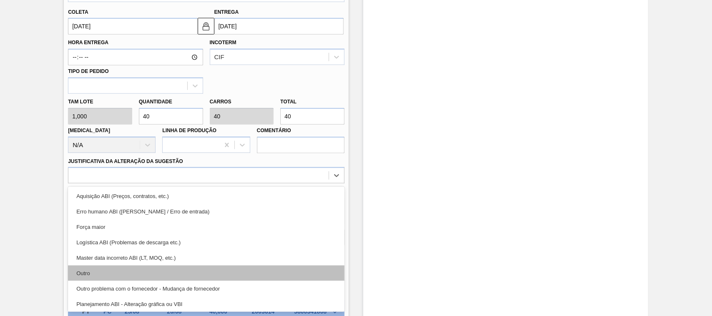
click at [87, 271] on div "Outro" at bounding box center [206, 273] width 277 height 15
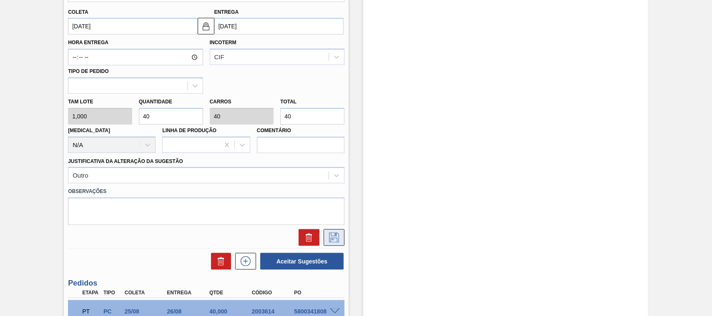
click at [333, 243] on icon at bounding box center [334, 238] width 10 height 10
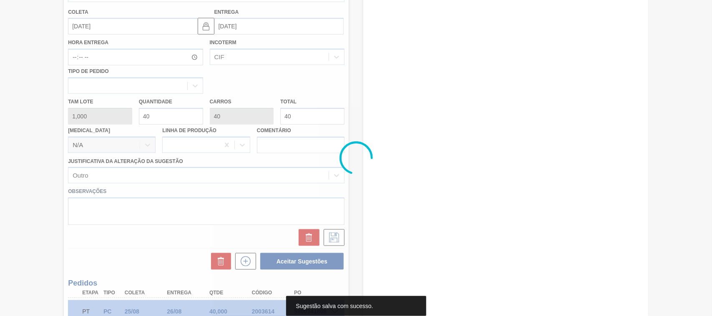
scroll to position [124, 0]
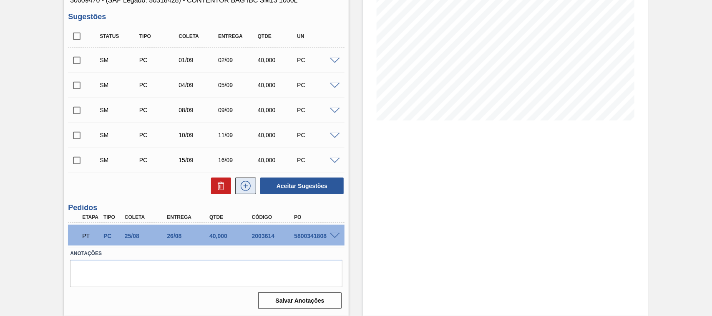
click at [243, 187] on icon at bounding box center [245, 186] width 13 height 10
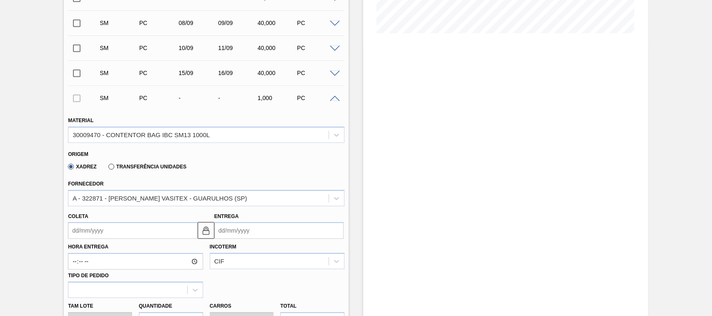
scroll to position [341, 0]
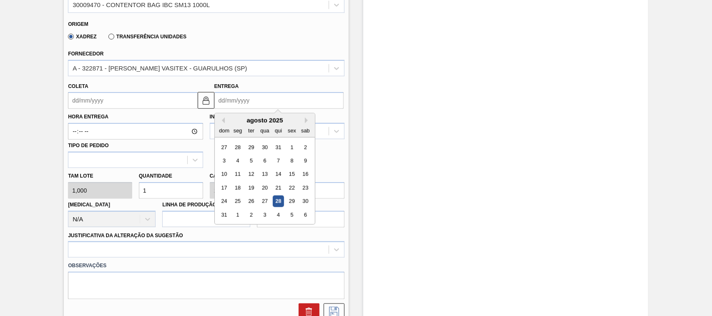
click at [245, 102] on input "Entrega" at bounding box center [278, 100] width 129 height 17
type input "1"
type input "[DATE]"
type input "18"
type input "[DATE]"
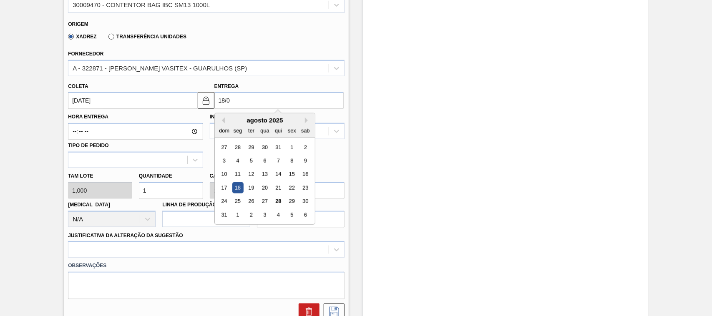
type input "18/09"
type input "17/09/2025"
click at [279, 174] on div "18" at bounding box center [278, 174] width 11 height 11
type input "[DATE]"
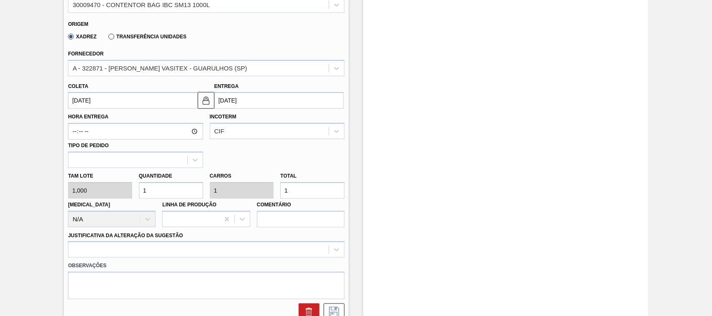
drag, startPoint x: 164, startPoint y: 190, endPoint x: 133, endPoint y: 191, distance: 30.9
click at [133, 191] on div "Tam lote 1,000 Quantidade 1 Carros 1 Total 1 Doca N/A Linha de Produção Comentá…" at bounding box center [206, 198] width 283 height 60
type input "4"
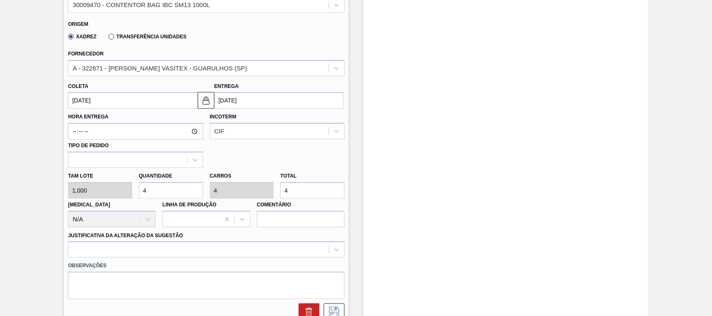
type input "40"
click at [126, 247] on div at bounding box center [206, 250] width 277 height 16
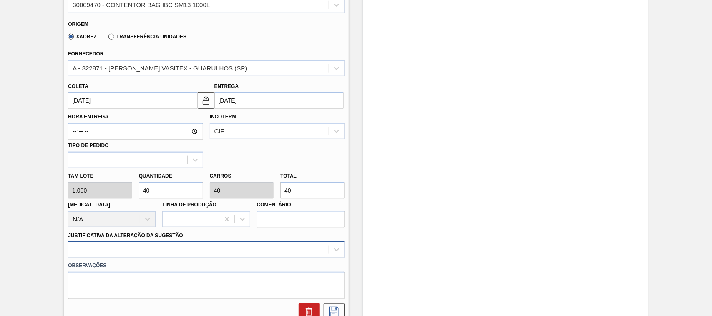
scroll to position [415, 0]
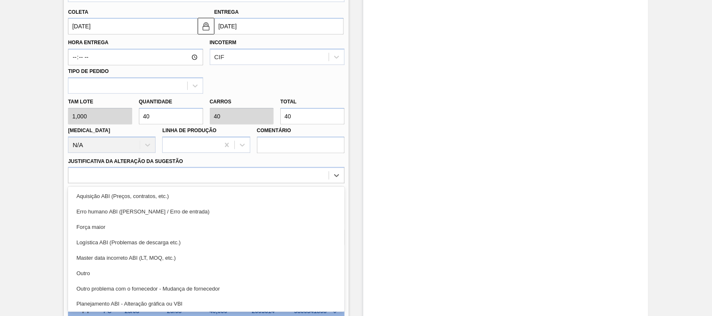
drag, startPoint x: 92, startPoint y: 276, endPoint x: 120, endPoint y: 271, distance: 28.7
click at [92, 276] on div "Outro" at bounding box center [206, 273] width 277 height 15
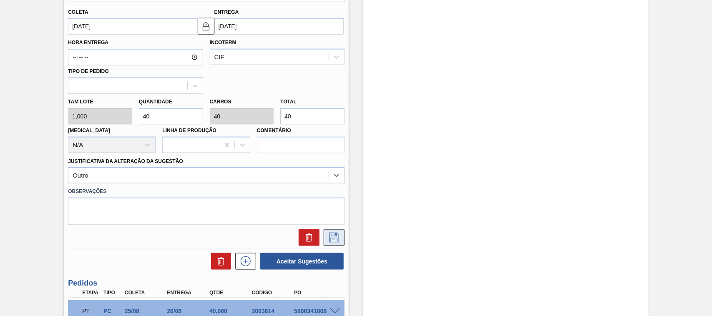
click at [330, 234] on icon at bounding box center [334, 238] width 13 height 10
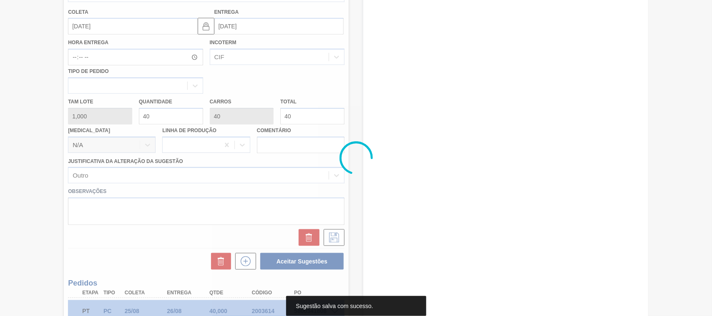
scroll to position [149, 0]
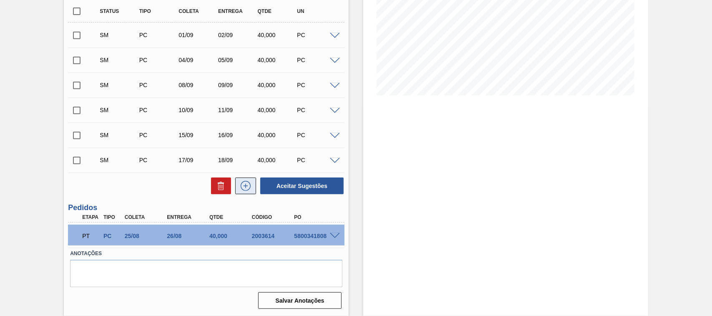
click at [250, 190] on icon at bounding box center [245, 186] width 13 height 10
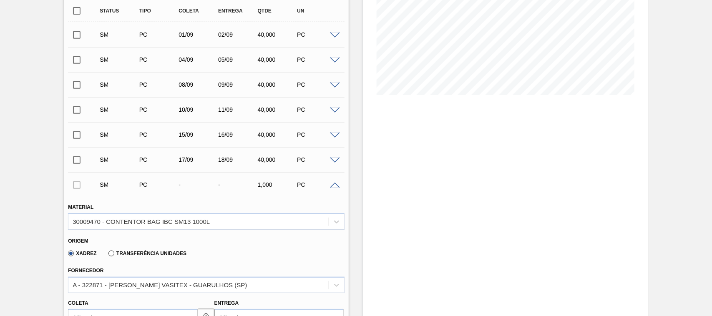
scroll to position [280, 0]
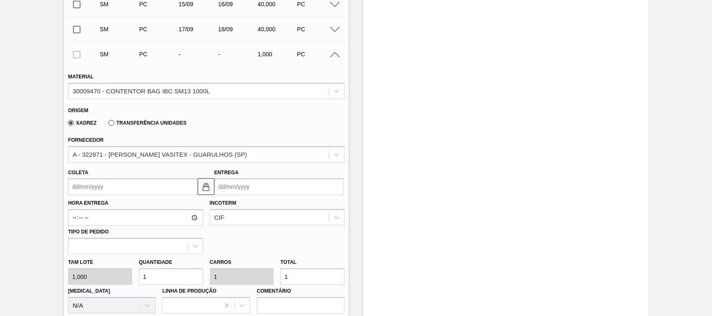
click at [241, 190] on input "Entrega" at bounding box center [278, 187] width 129 height 17
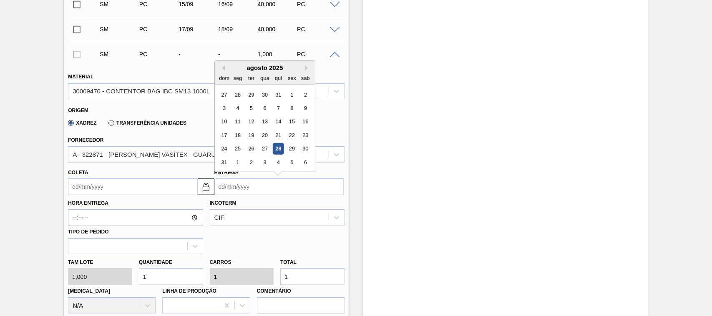
type input "2"
type input "[DATE]"
type input "23"
type input "[DATE]"
type input "23/09"
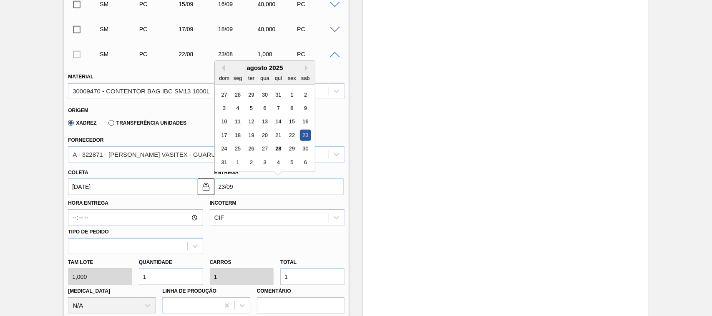
type input "[DATE]"
click at [252, 137] on div "23" at bounding box center [251, 135] width 11 height 11
type input "23/09/2025"
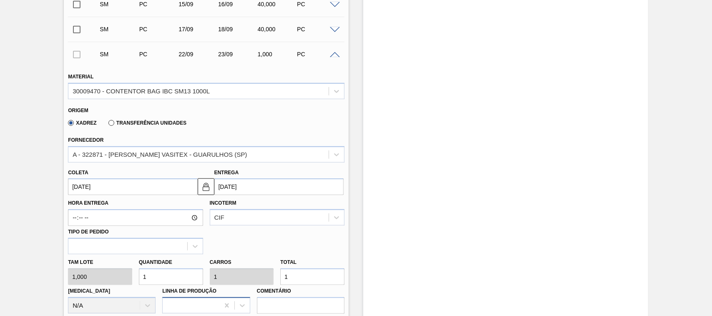
scroll to position [366, 0]
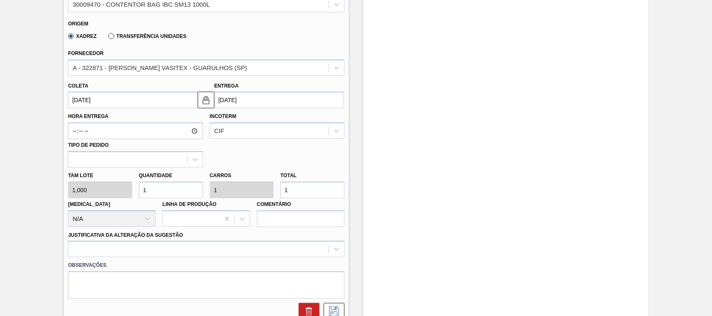
drag, startPoint x: 144, startPoint y: 190, endPoint x: 136, endPoint y: 189, distance: 7.6
click at [136, 189] on div "Quantidade 1" at bounding box center [171, 184] width 71 height 29
type input "4"
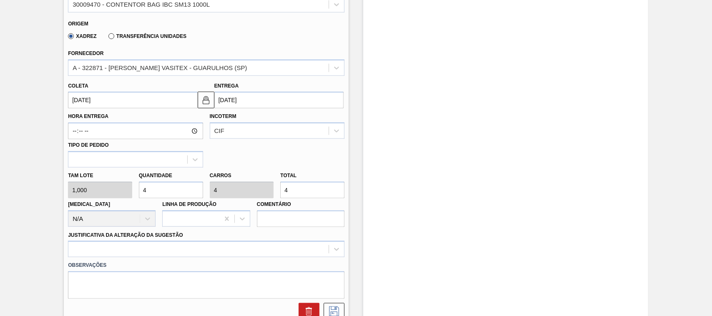
type input "40"
click at [132, 253] on div at bounding box center [206, 249] width 277 height 16
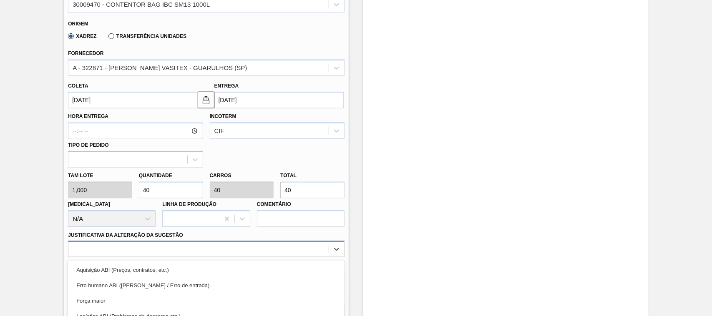
scroll to position [440, 0]
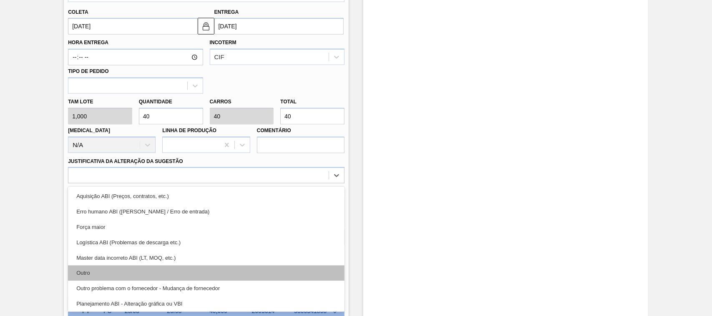
click at [84, 272] on div "Outro" at bounding box center [206, 273] width 277 height 15
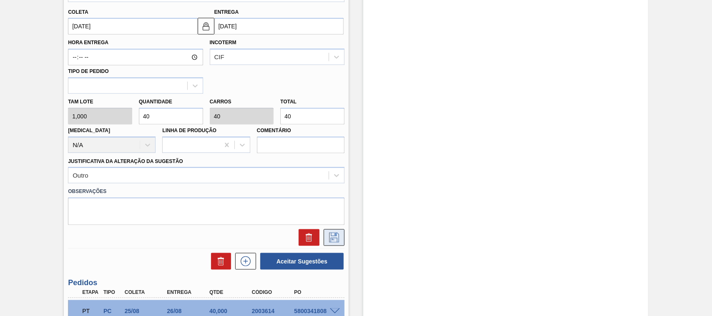
click at [332, 240] on icon at bounding box center [334, 238] width 13 height 10
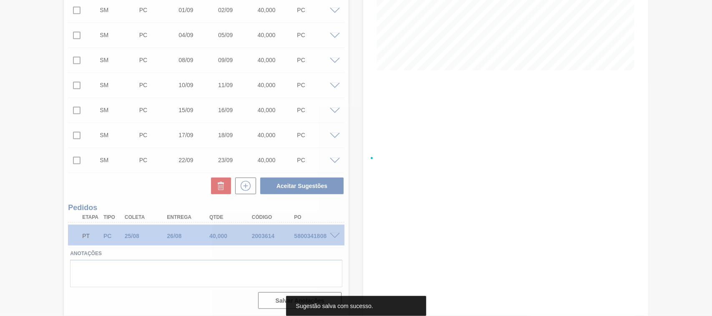
scroll to position [174, 0]
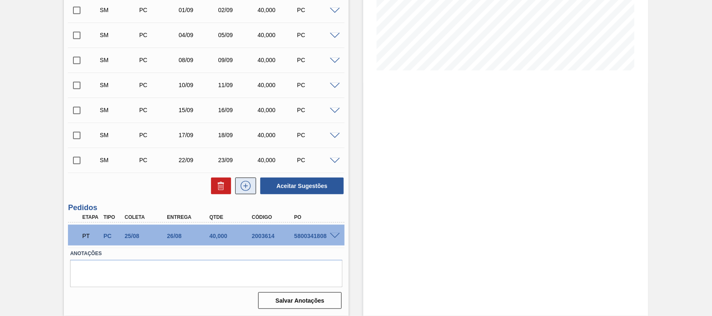
click at [249, 186] on icon at bounding box center [245, 186] width 13 height 10
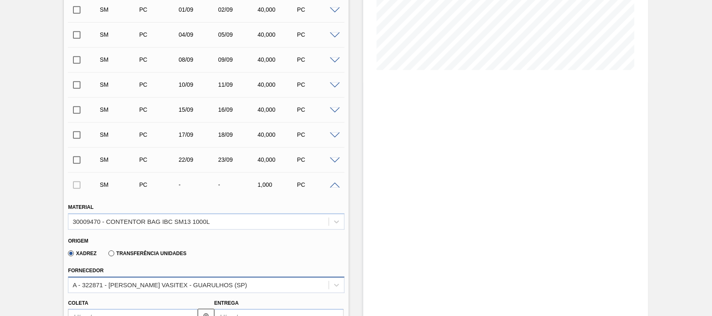
scroll to position [305, 0]
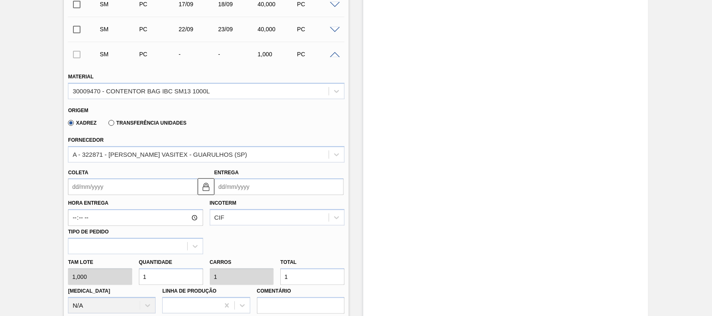
click at [238, 191] on input "Entrega" at bounding box center [278, 187] width 129 height 17
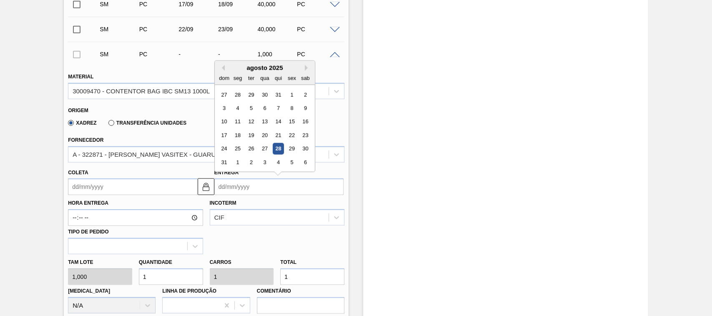
type input "2"
type input "[DATE]"
type input "25"
type input "[DATE]"
type input "25/09"
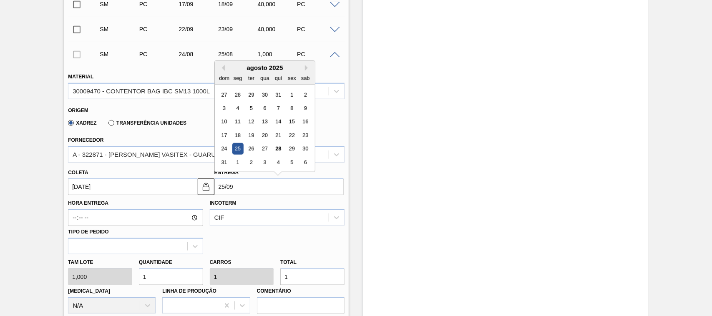
type input "24/09/2025"
click at [278, 134] on div "25" at bounding box center [278, 135] width 11 height 11
type input "25/09/2025"
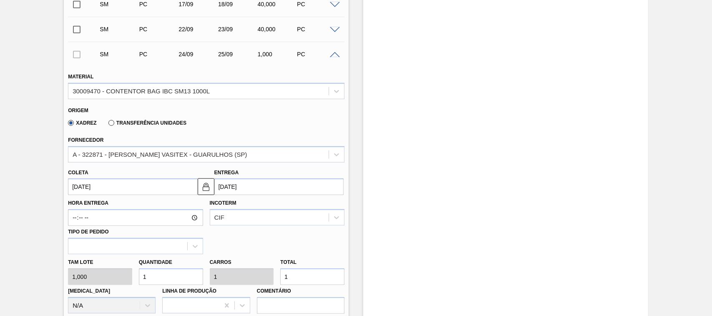
drag, startPoint x: 151, startPoint y: 279, endPoint x: 134, endPoint y: 276, distance: 16.9
click at [134, 276] on div "Tam lote 1,000 Quantidade 1 Carros 1 Total 1 Doca N/A Linha de Produção Comentá…" at bounding box center [206, 285] width 283 height 60
type input "4"
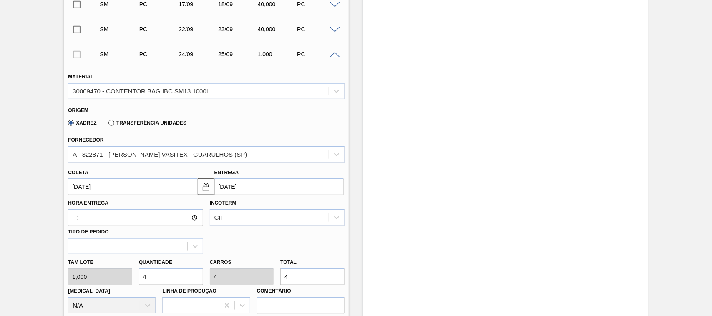
type input "40"
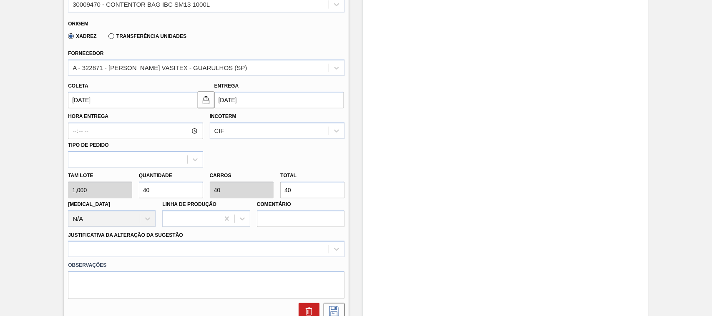
scroll to position [478, 0]
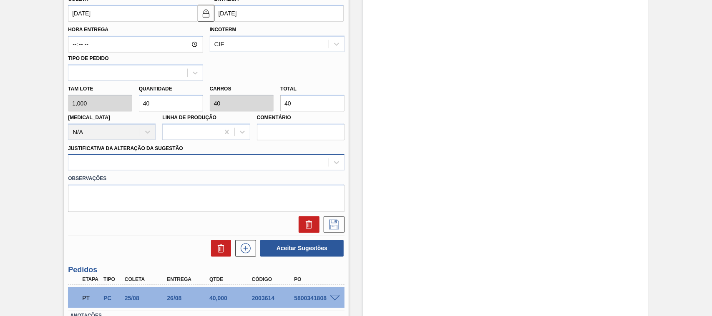
type input "40"
click at [129, 168] on div at bounding box center [198, 163] width 260 height 12
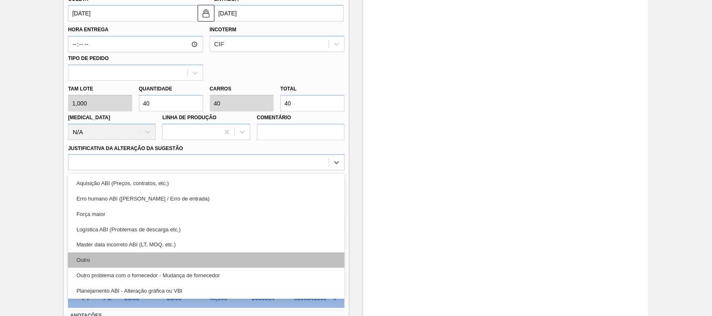
click at [86, 260] on div "Outro" at bounding box center [206, 260] width 277 height 15
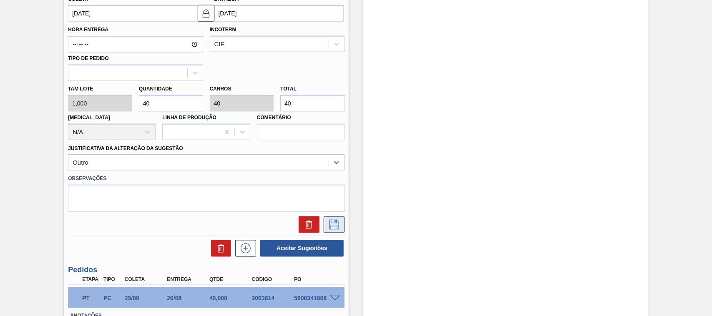
click at [330, 224] on icon at bounding box center [334, 225] width 13 height 10
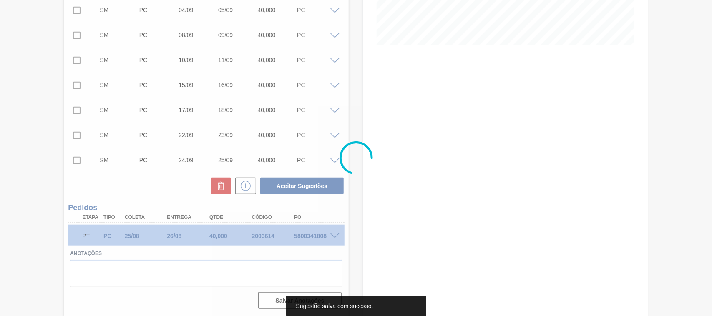
scroll to position [199, 0]
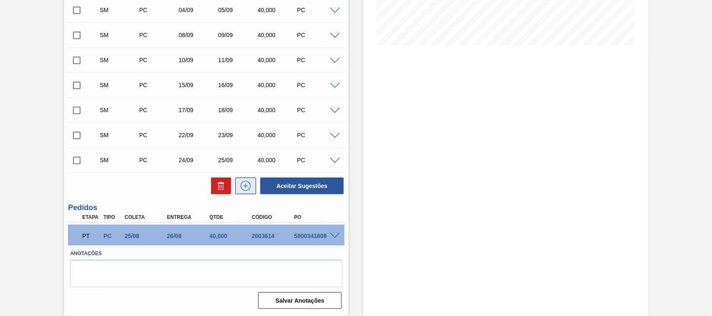
click at [252, 191] on icon at bounding box center [245, 186] width 13 height 10
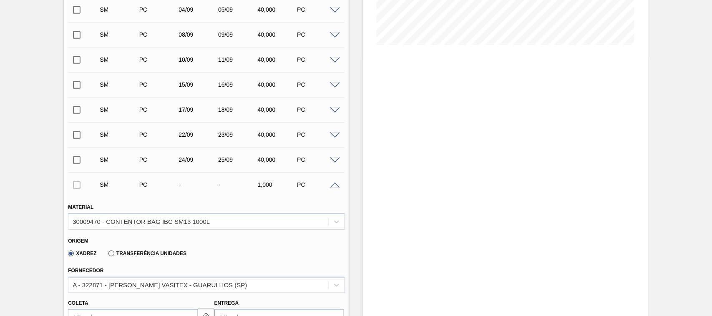
scroll to position [286, 0]
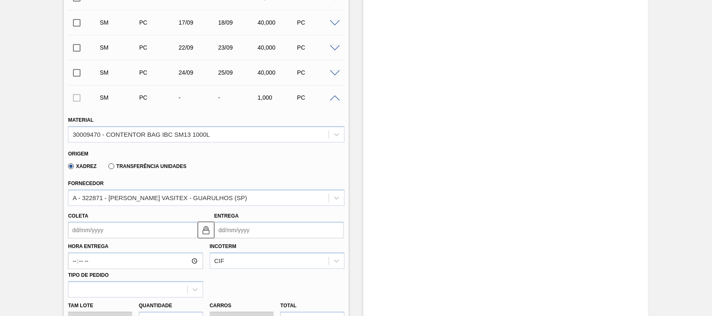
click at [234, 222] on div "Entrega" at bounding box center [278, 224] width 129 height 29
click at [232, 230] on input "Entrega" at bounding box center [278, 230] width 129 height 17
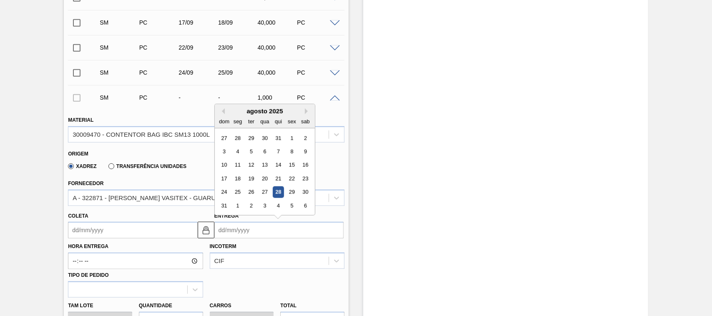
type input "3"
type input "[DATE]"
type input "30"
type input "[DATE]"
type input "30/09"
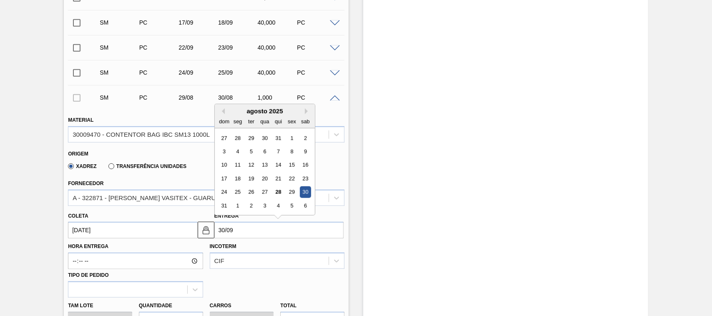
type input "29/09/2025"
click at [249, 195] on div "30" at bounding box center [251, 192] width 11 height 11
type input "30/09/2025"
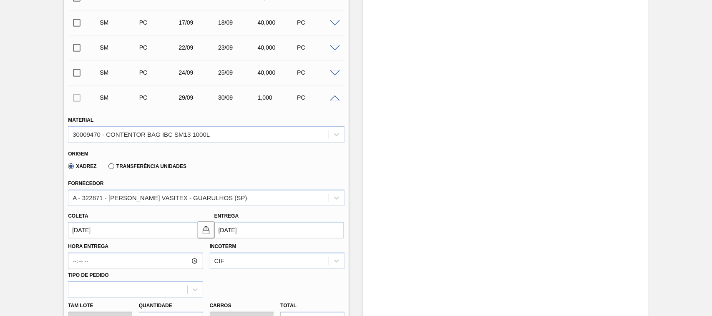
scroll to position [373, 0]
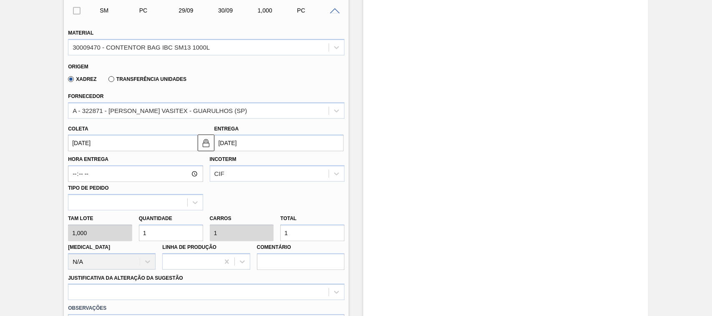
drag, startPoint x: 146, startPoint y: 236, endPoint x: 142, endPoint y: 235, distance: 4.3
click at [142, 235] on input "1" at bounding box center [171, 233] width 64 height 17
type input "4"
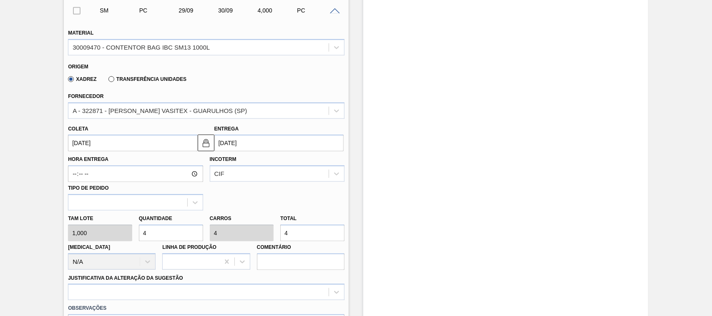
type input "40"
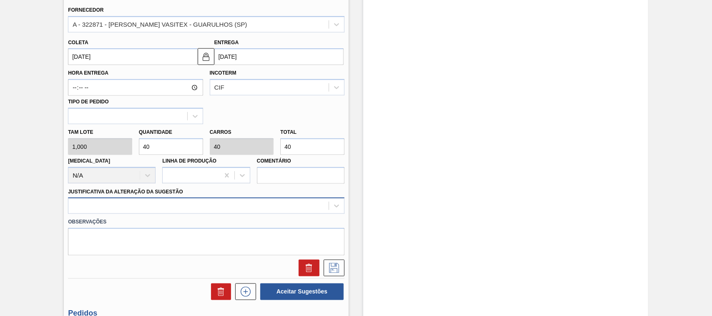
type input "40"
click at [136, 207] on div at bounding box center [206, 206] width 277 height 16
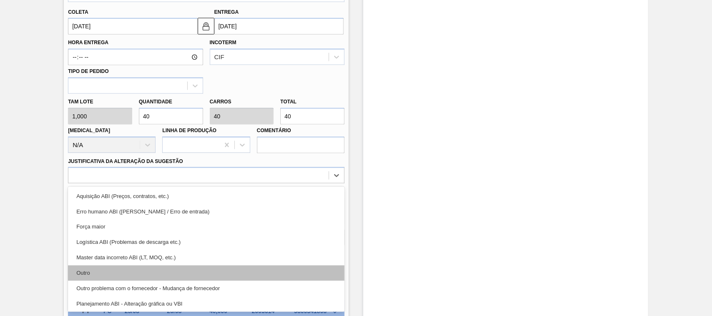
click at [92, 276] on div "Outro" at bounding box center [206, 273] width 277 height 15
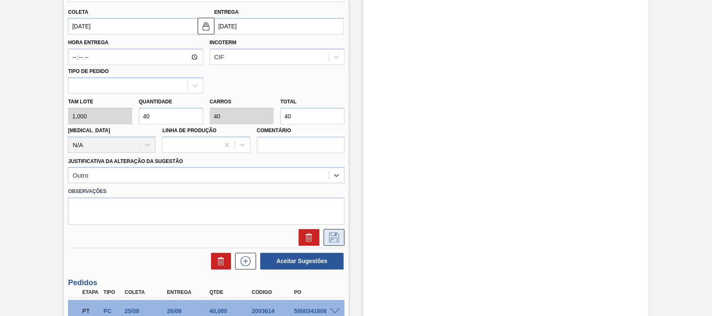
click at [341, 238] on button at bounding box center [334, 237] width 21 height 17
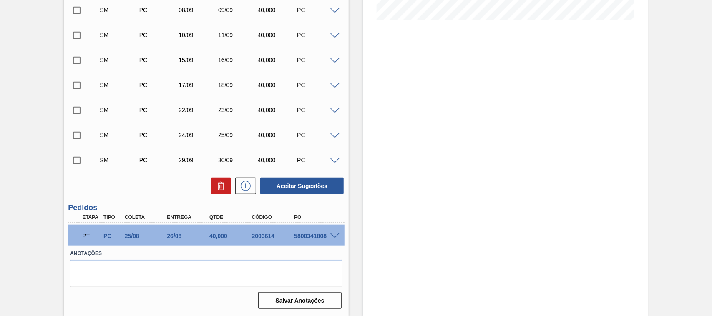
scroll to position [138, 0]
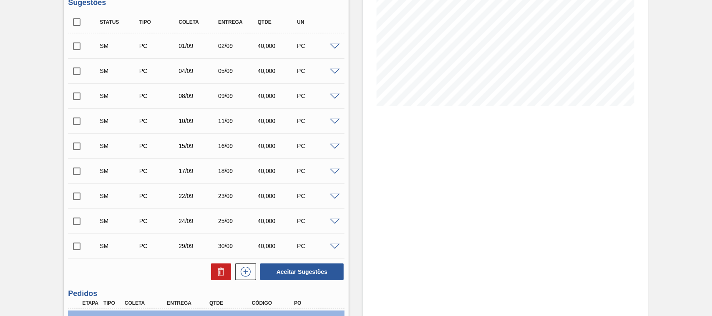
click at [81, 21] on input "checkbox" at bounding box center [77, 22] width 18 height 18
checkbox input "true"
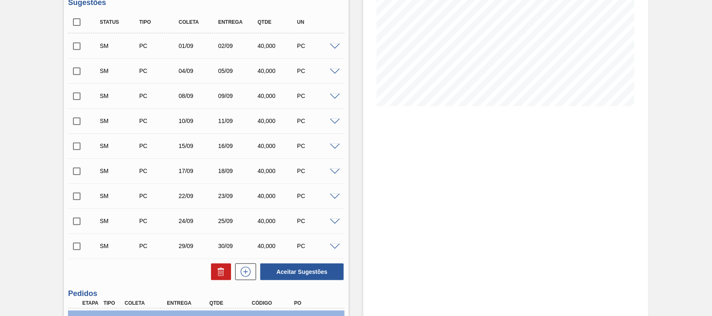
checkbox input "true"
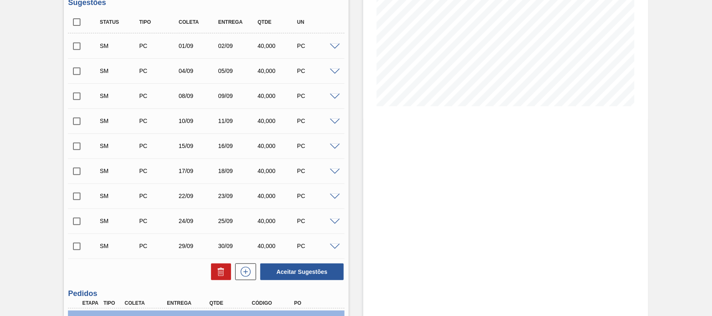
checkbox input "true"
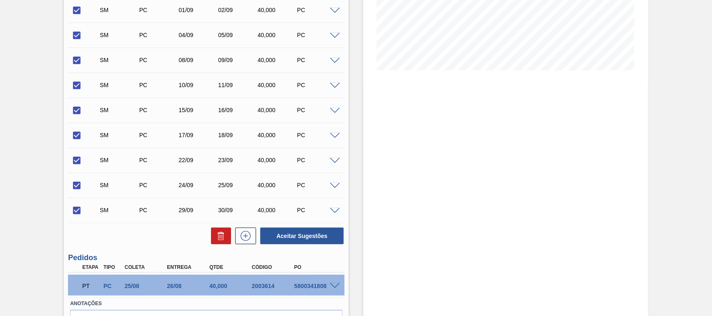
scroll to position [224, 0]
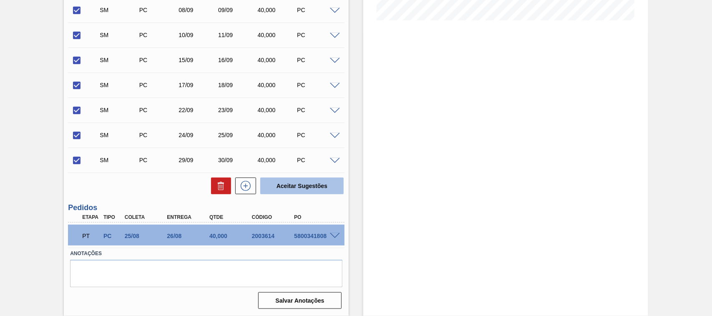
click at [288, 188] on button "Aceitar Sugestões" at bounding box center [301, 186] width 83 height 17
checkbox input "false"
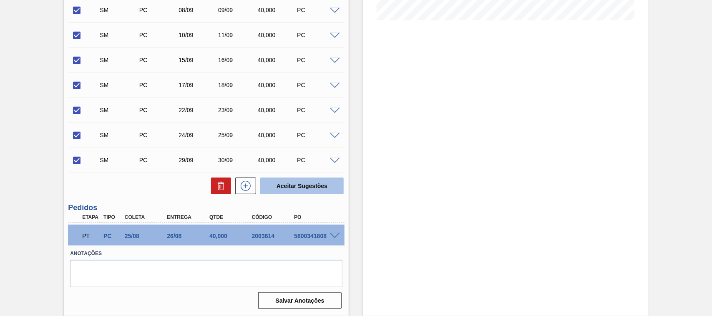
checkbox input "false"
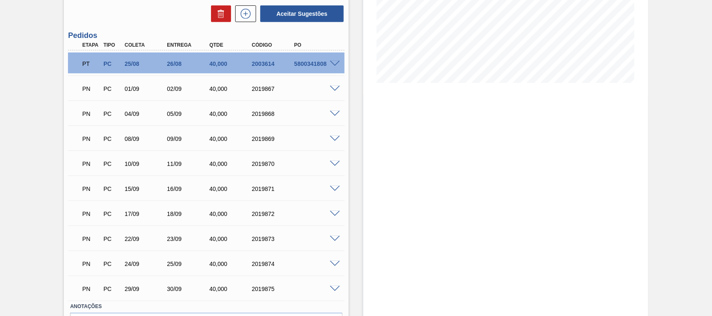
scroll to position [204, 0]
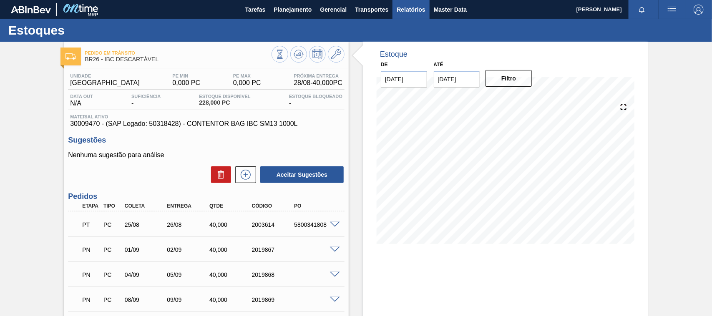
click at [403, 9] on span "Relatórios" at bounding box center [411, 10] width 28 height 10
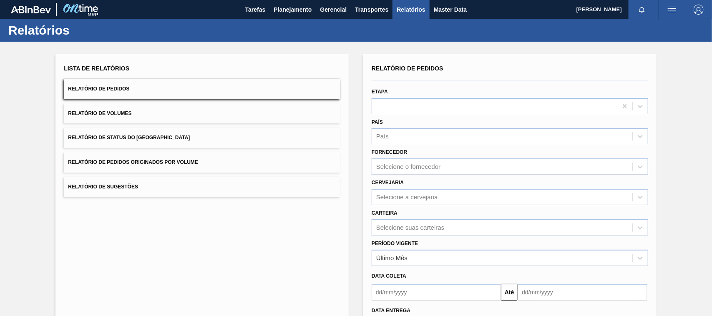
click at [197, 163] on span "Relatório de Pedidos Originados por Volume" at bounding box center [133, 162] width 130 height 6
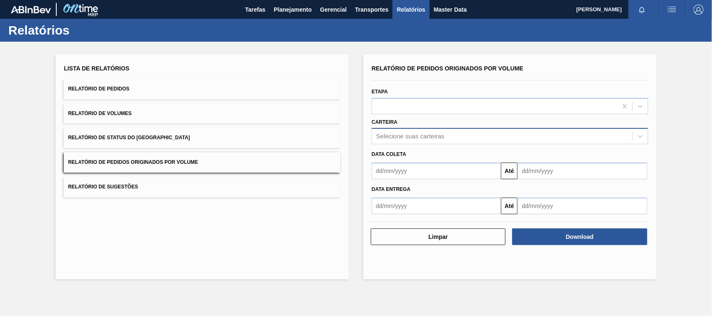
click at [403, 129] on div "Selecione suas carteiras" at bounding box center [510, 136] width 277 height 16
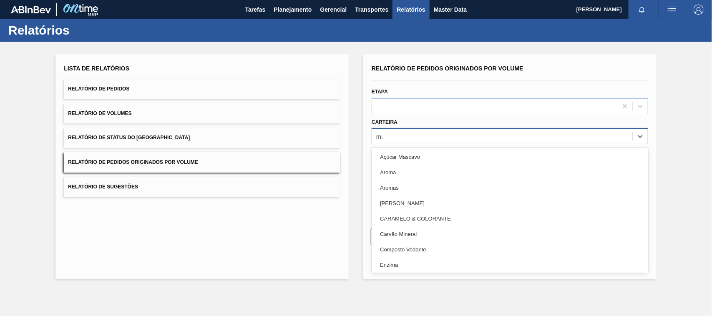
type input "mal"
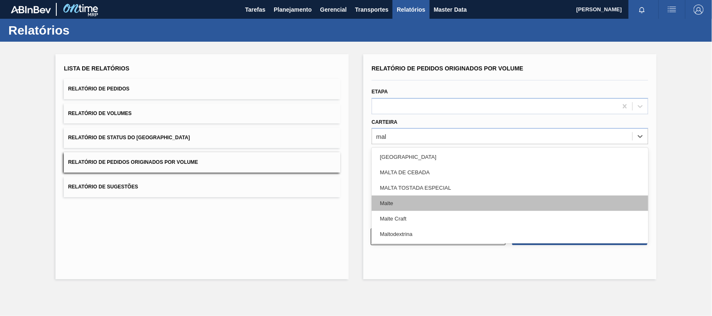
click at [393, 207] on div "Malte" at bounding box center [510, 203] width 277 height 15
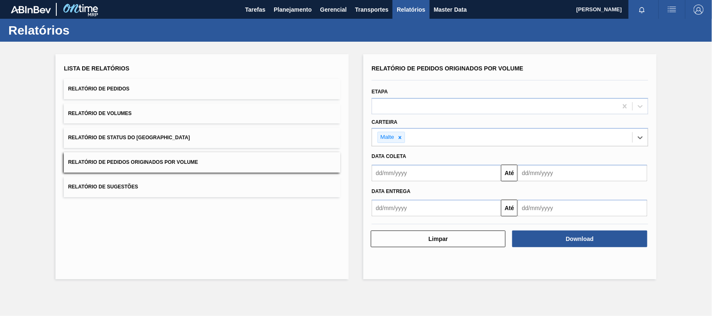
click at [409, 179] on input "text" at bounding box center [436, 173] width 129 height 17
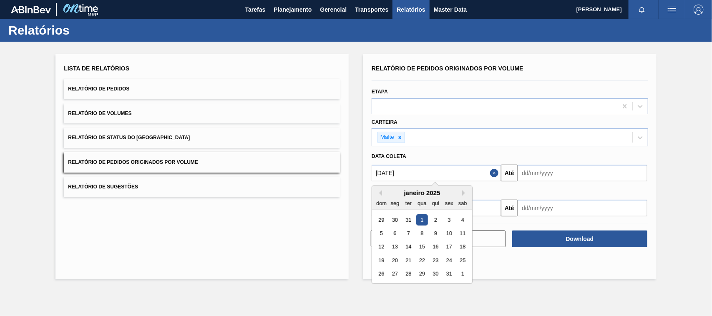
type input "01/01/2025"
click at [420, 219] on div "1" at bounding box center [421, 219] width 11 height 11
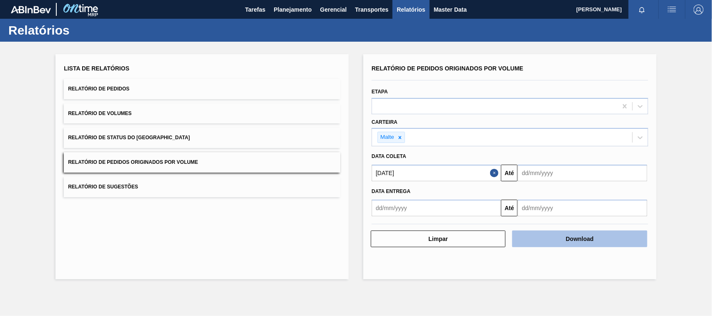
click at [575, 234] on button "Download" at bounding box center [579, 239] width 135 height 17
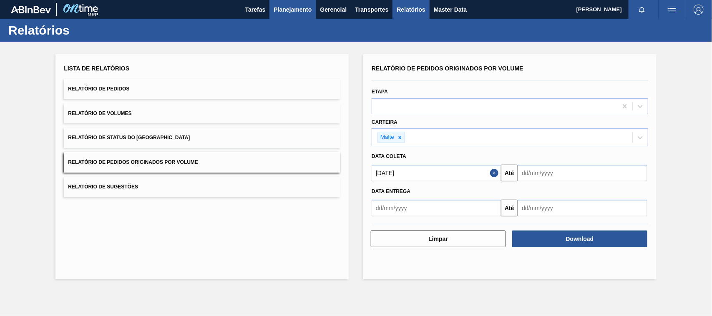
click at [281, 10] on span "Planejamento" at bounding box center [293, 10] width 38 height 10
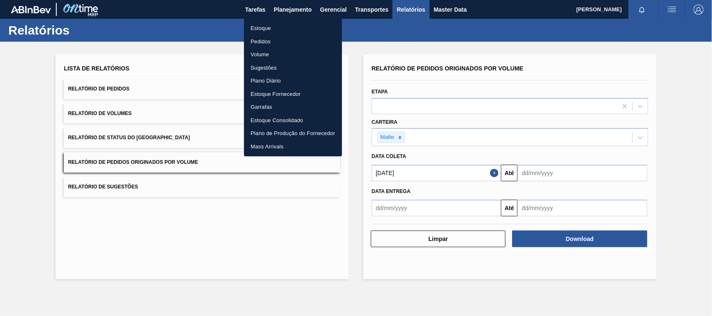
click at [263, 25] on li "Estoque" at bounding box center [293, 28] width 98 height 13
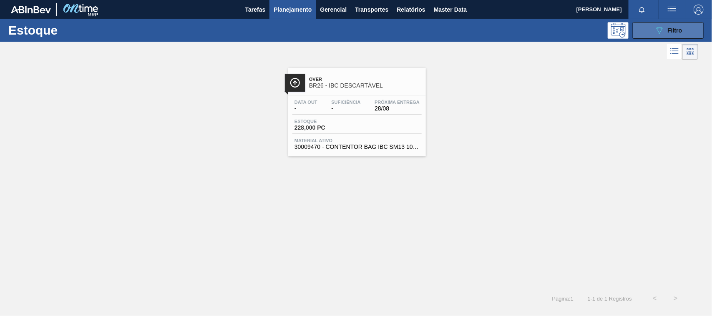
click at [665, 28] on div "089F7B8B-B2A5-4AFE-B5C0-19BA573D28AC Filtro" at bounding box center [669, 30] width 28 height 10
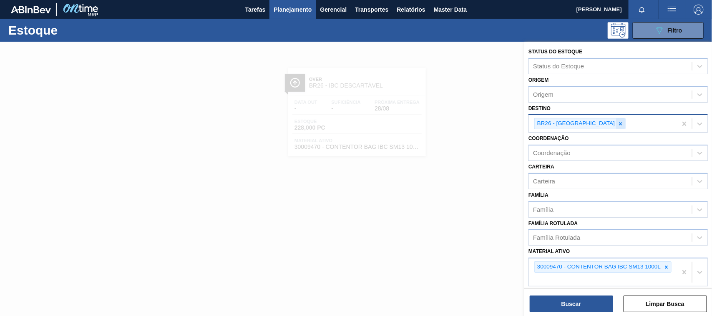
click at [618, 122] on icon at bounding box center [621, 124] width 6 height 6
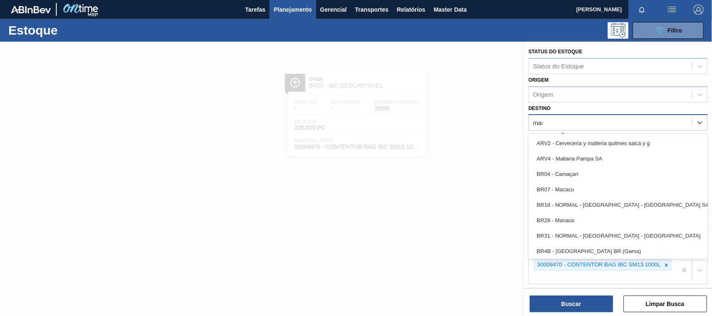
type input "mana"
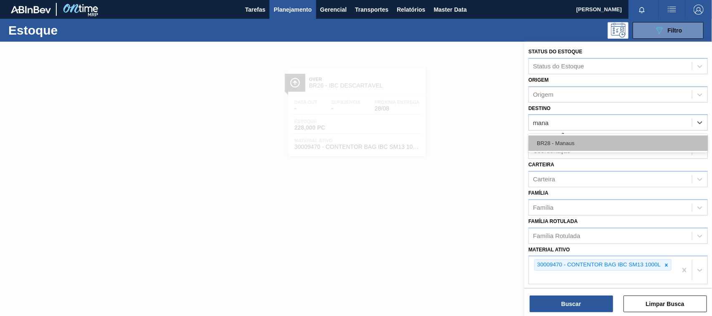
click at [560, 143] on div "BR28 - Manaus" at bounding box center [618, 143] width 179 height 15
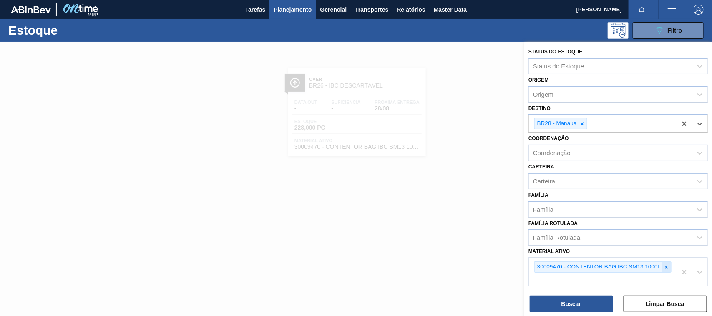
click at [667, 269] on div at bounding box center [666, 267] width 9 height 10
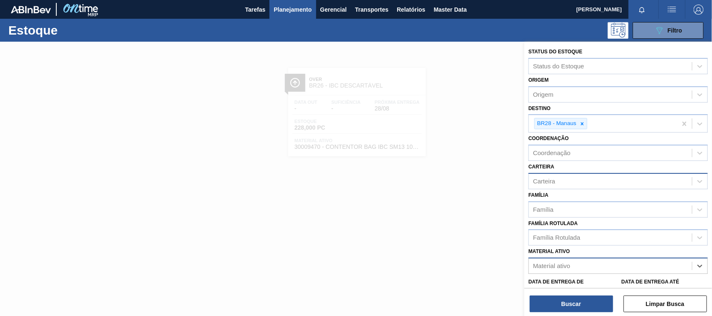
click at [546, 176] on div "Carteira" at bounding box center [610, 181] width 163 height 12
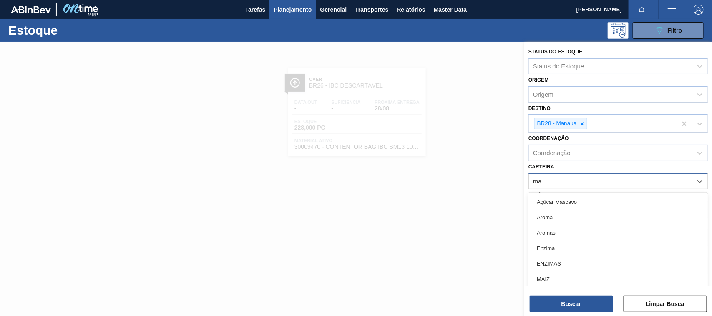
type input "mal"
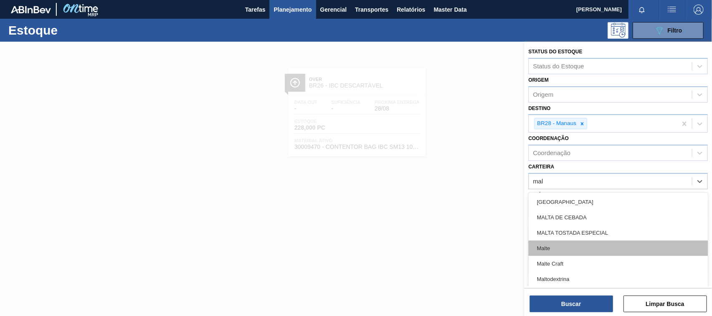
click at [556, 250] on div "Malte" at bounding box center [618, 248] width 179 height 15
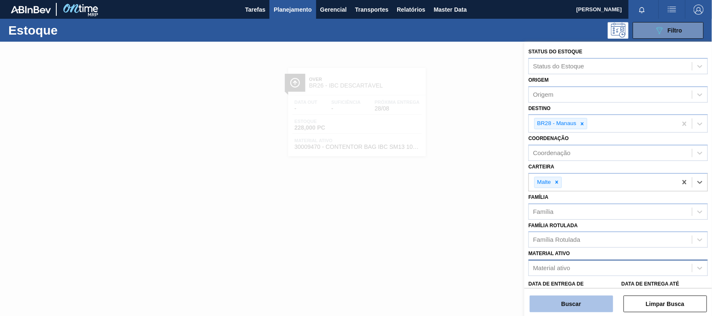
click at [586, 308] on button "Buscar" at bounding box center [571, 304] width 83 height 17
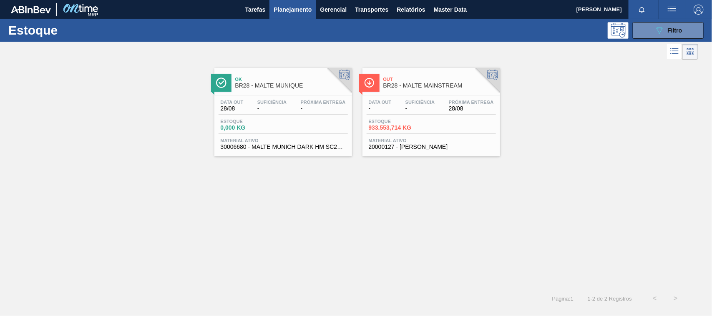
click at [405, 89] on div "Out BR28 - MALTE MAINSTREAM" at bounding box center [439, 82] width 113 height 19
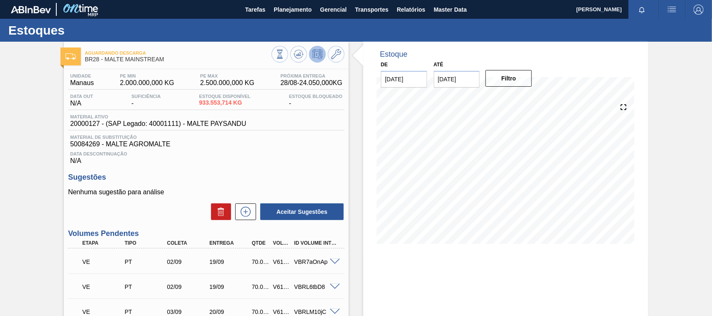
click at [331, 264] on span at bounding box center [335, 262] width 10 height 6
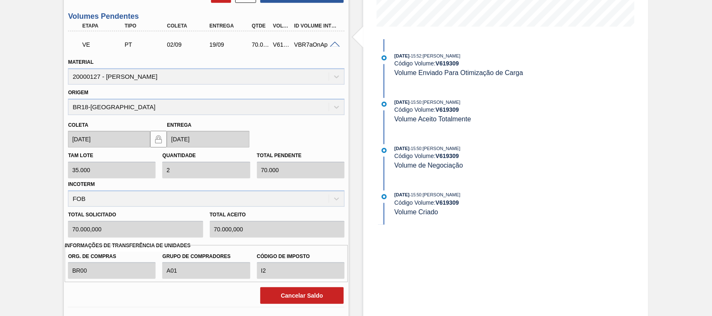
scroll to position [174, 0]
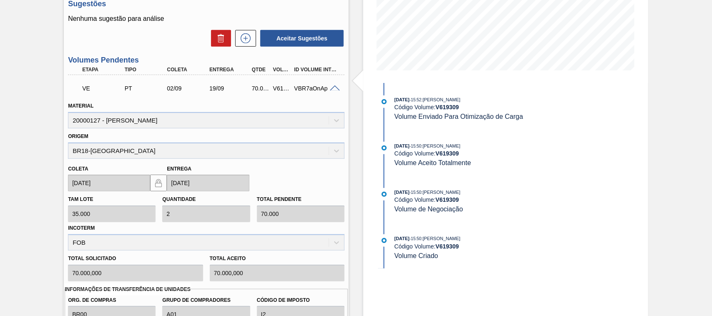
click at [332, 87] on span at bounding box center [335, 89] width 10 height 6
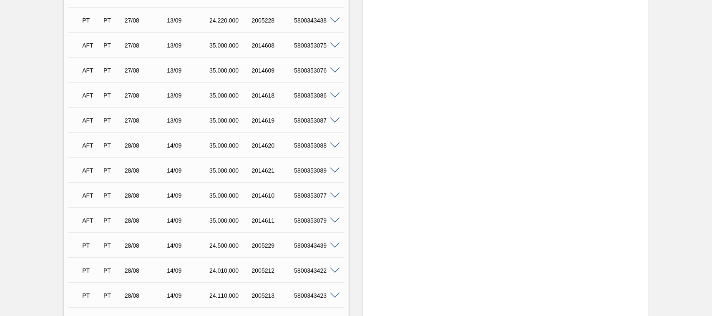
scroll to position [5788, 0]
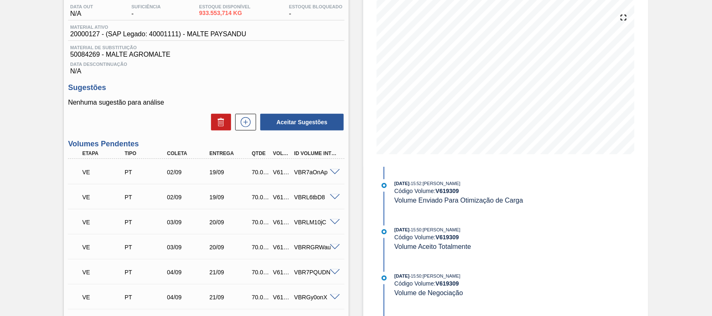
scroll to position [0, 0]
